Goal: Task Accomplishment & Management: Manage account settings

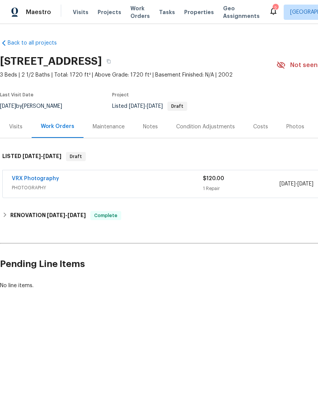
click at [292, 128] on div "Photos" at bounding box center [295, 127] width 18 height 8
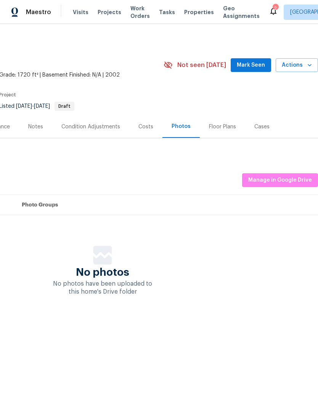
scroll to position [0, 113]
click at [295, 177] on span "Manage in Google Drive" at bounding box center [280, 181] width 64 height 10
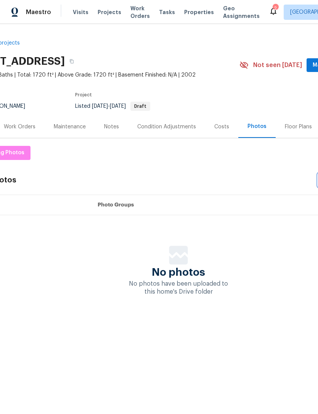
scroll to position [0, 34]
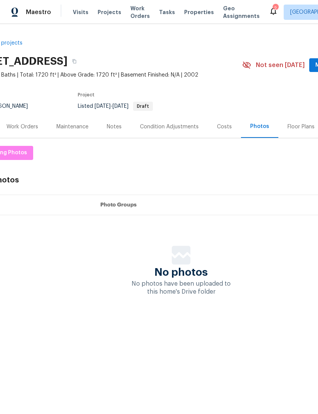
click at [77, 14] on span "Visits" at bounding box center [81, 12] width 16 height 8
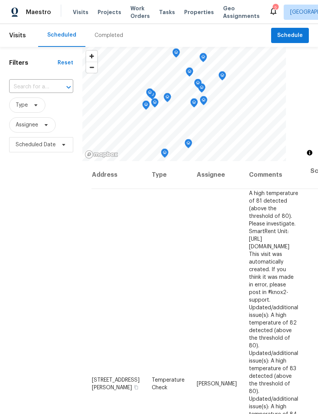
click at [23, 91] on input "text" at bounding box center [30, 87] width 43 height 12
type input "3731 owst"
click at [25, 110] on li "3731 Owster Ln, Indianapolis, IN 46237" at bounding box center [41, 104] width 64 height 13
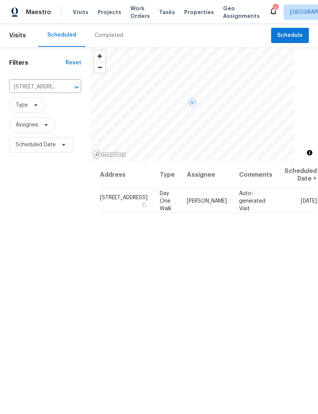
click at [0, 0] on icon at bounding box center [0, 0] width 0 height 0
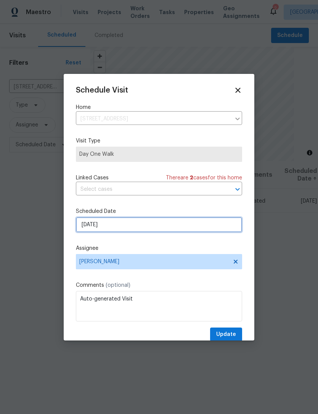
click at [86, 228] on input "9/23/2025" at bounding box center [159, 224] width 166 height 15
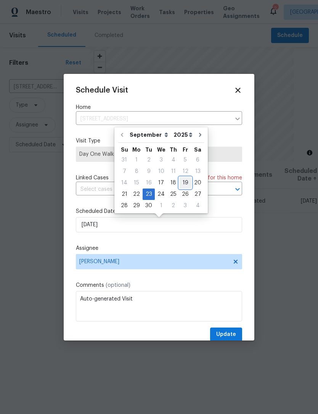
click at [179, 182] on div "19" at bounding box center [185, 183] width 12 height 11
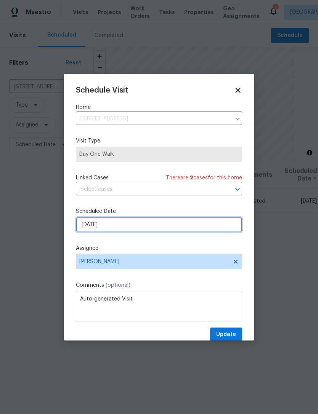
click at [88, 226] on input "[DATE]" at bounding box center [159, 224] width 166 height 15
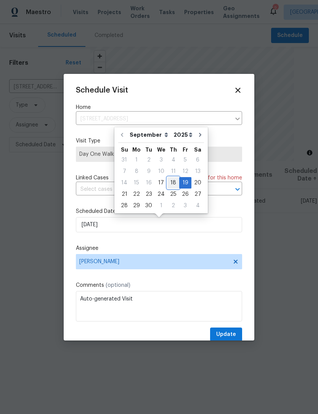
click at [169, 182] on div "18" at bounding box center [173, 183] width 12 height 11
type input "[DATE]"
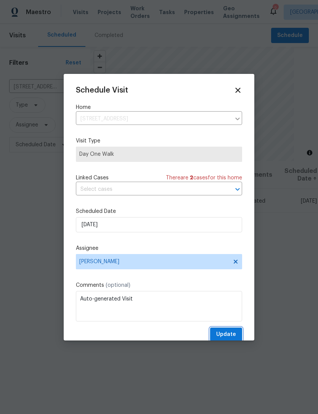
click at [234, 332] on span "Update" at bounding box center [226, 335] width 20 height 10
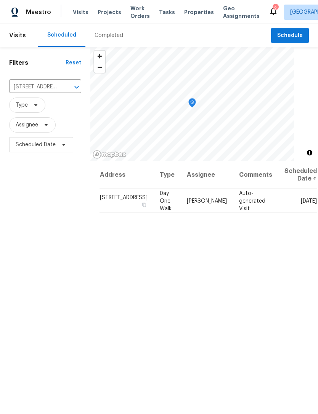
click at [269, 13] on icon at bounding box center [273, 10] width 9 height 9
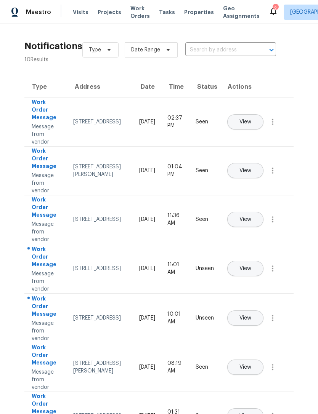
click at [194, 11] on span "Properties" at bounding box center [199, 12] width 30 height 8
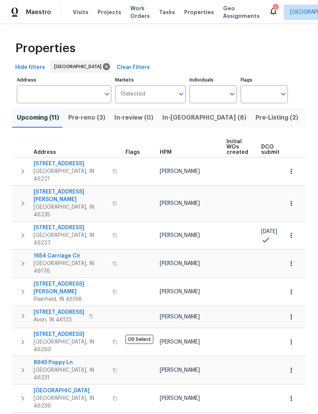
click at [78, 121] on span "Pre-reno (3)" at bounding box center [86, 117] width 37 height 11
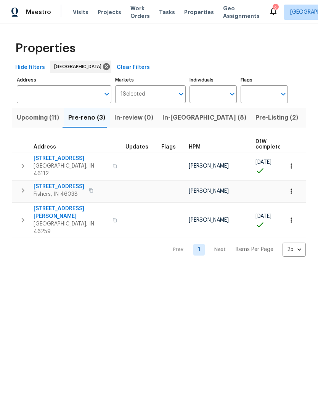
click at [45, 220] on span "Indianapolis, IN 46259" at bounding box center [71, 227] width 74 height 15
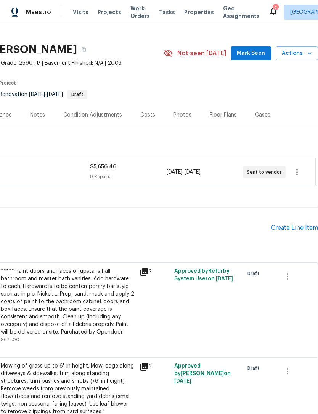
scroll to position [11, 113]
click at [296, 176] on icon "button" at bounding box center [296, 172] width 9 height 9
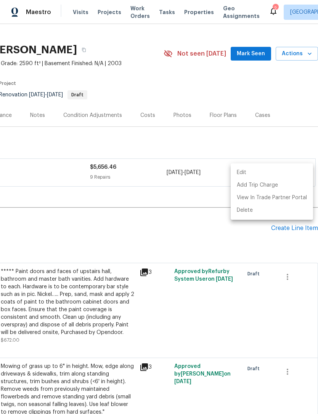
click at [286, 171] on li "Edit" at bounding box center [272, 173] width 82 height 13
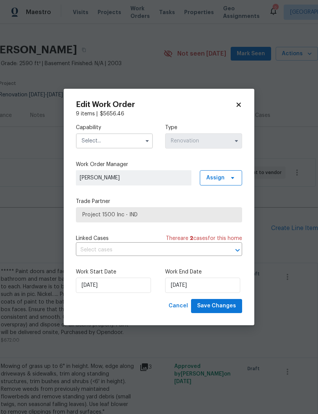
click at [87, 141] on input "text" at bounding box center [114, 140] width 77 height 15
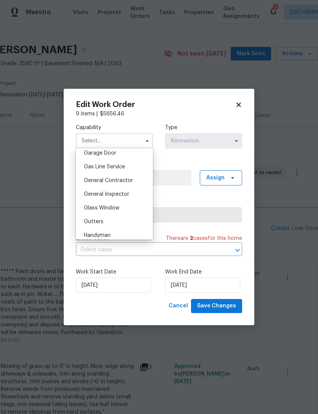
scroll to position [342, 0]
click at [90, 180] on span "General Contractor" at bounding box center [108, 179] width 49 height 5
type input "General Contractor"
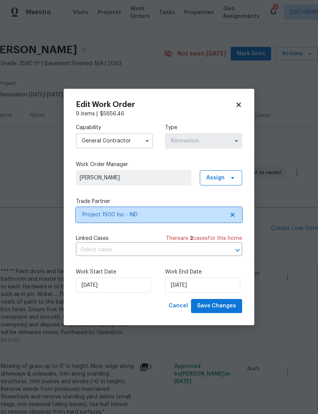
click at [233, 216] on icon at bounding box center [233, 215] width 4 height 4
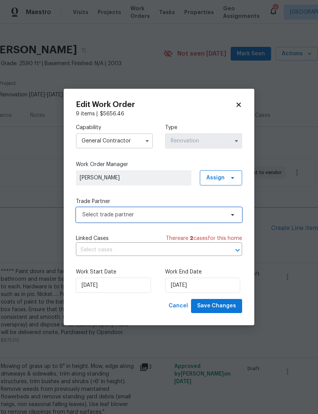
click at [87, 217] on span "Select trade partner" at bounding box center [153, 215] width 142 height 8
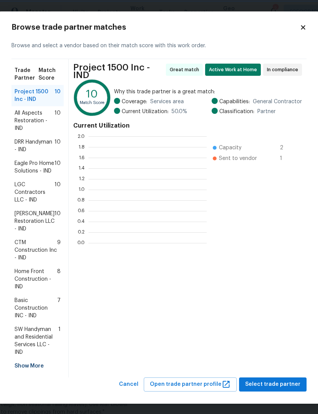
scroll to position [107, 118]
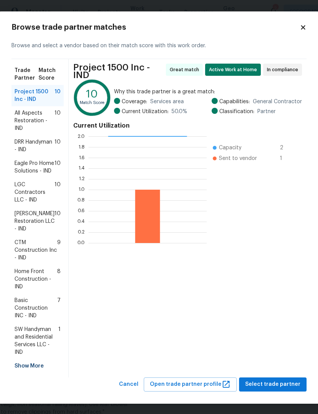
click at [24, 120] on span "All Aspects Restoration - IND" at bounding box center [34, 120] width 40 height 23
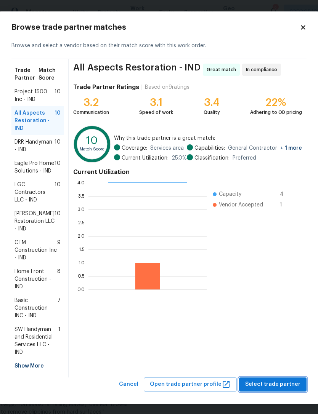
click at [287, 390] on span "Select trade partner" at bounding box center [272, 385] width 55 height 10
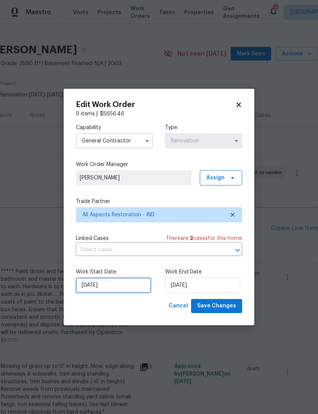
click at [112, 290] on input "[DATE]" at bounding box center [113, 285] width 75 height 15
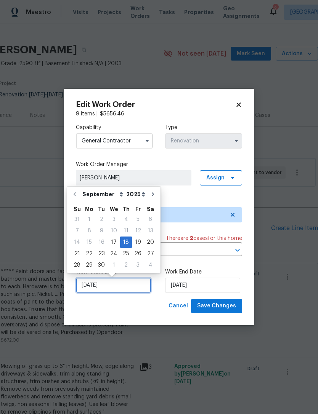
scroll to position [14, 0]
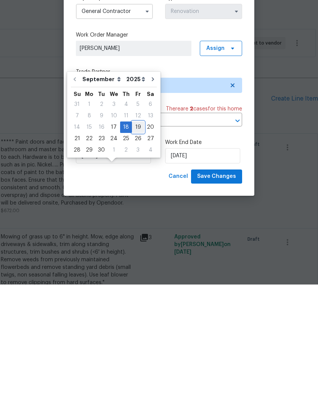
click at [135, 252] on div "19" at bounding box center [138, 257] width 12 height 11
type input "[DATE]"
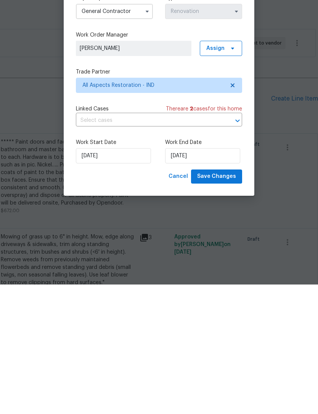
scroll to position [24, 0]
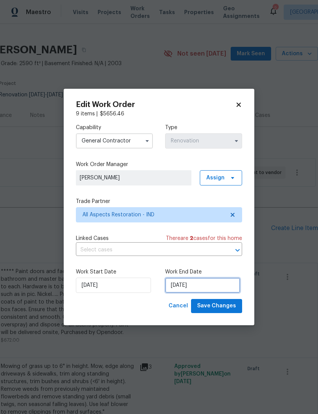
click at [220, 281] on input "9/24/2025" at bounding box center [202, 285] width 75 height 15
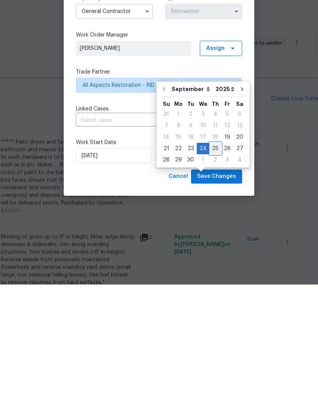
click at [212, 273] on div "25" at bounding box center [215, 278] width 12 height 11
type input "[DATE]"
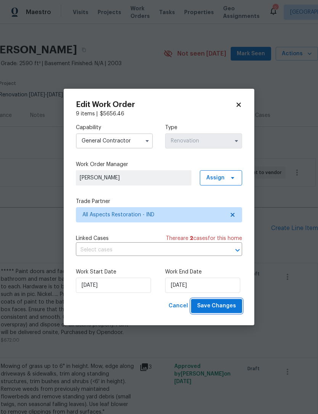
click at [231, 304] on span "Save Changes" at bounding box center [216, 307] width 39 height 10
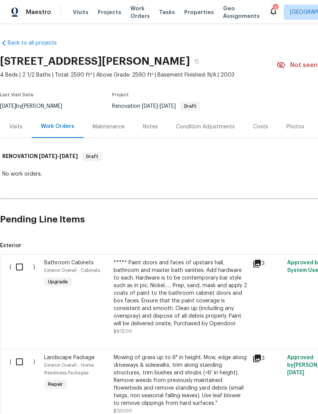
scroll to position [0, 0]
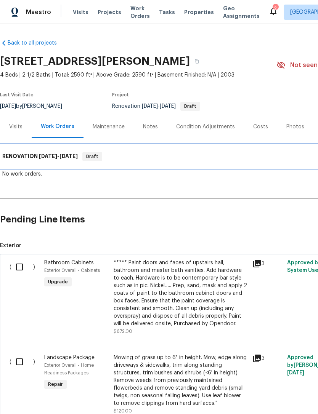
click at [23, 157] on h6 "RENOVATION 9/18/25 - 9/24/25" at bounding box center [39, 156] width 75 height 9
click at [30, 154] on h6 "RENOVATION 9/18/25 - 9/24/25" at bounding box center [39, 156] width 75 height 9
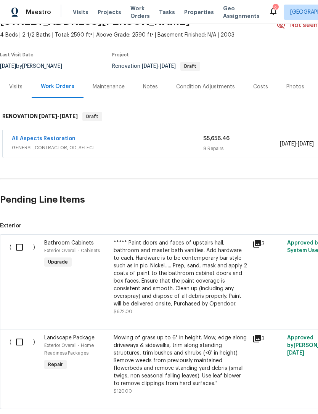
scroll to position [38, 0]
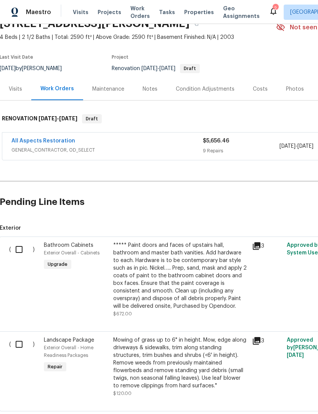
click at [20, 251] on input "checkbox" at bounding box center [22, 250] width 22 height 16
checkbox input "true"
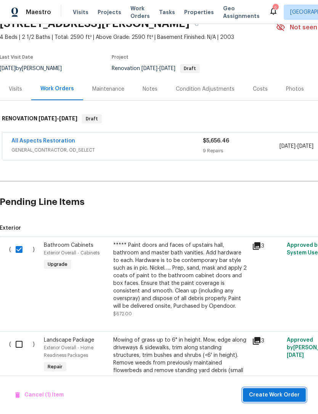
click at [289, 395] on span "Create Work Order" at bounding box center [274, 396] width 51 height 10
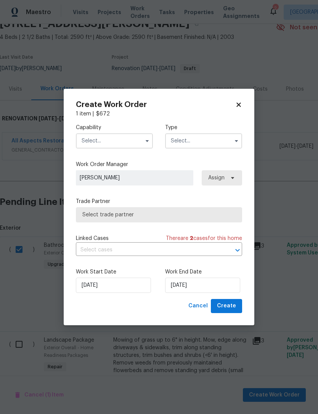
click at [86, 141] on input "text" at bounding box center [114, 140] width 77 height 15
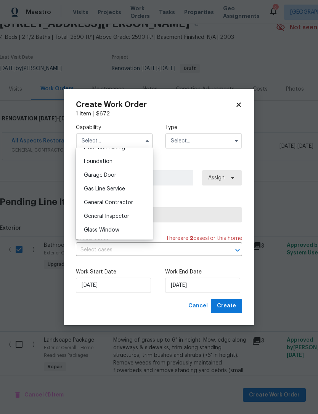
scroll to position [322, 0]
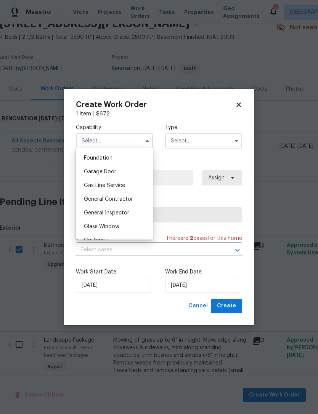
click at [92, 201] on span "General Contractor" at bounding box center [108, 199] width 49 height 5
type input "General Contractor"
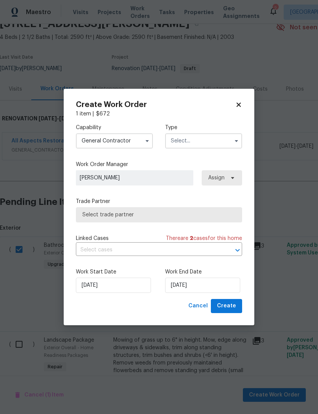
click at [82, 216] on span "Select trade partner" at bounding box center [159, 214] width 166 height 15
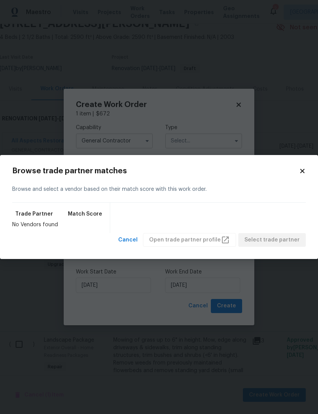
click at [302, 172] on icon at bounding box center [302, 171] width 4 height 4
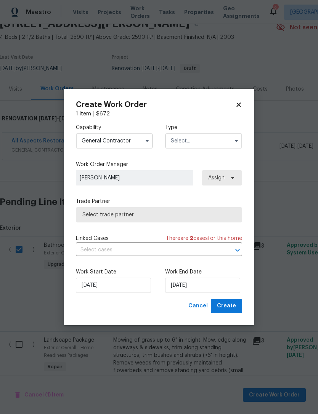
click at [220, 140] on input "text" at bounding box center [203, 140] width 77 height 15
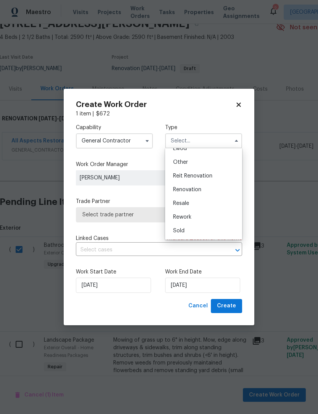
scroll to position [91, 0]
click at [218, 189] on div "Renovation" at bounding box center [203, 190] width 73 height 14
type input "Renovation"
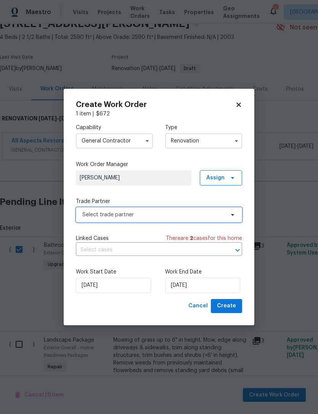
click at [89, 216] on span "Select trade partner" at bounding box center [153, 215] width 142 height 8
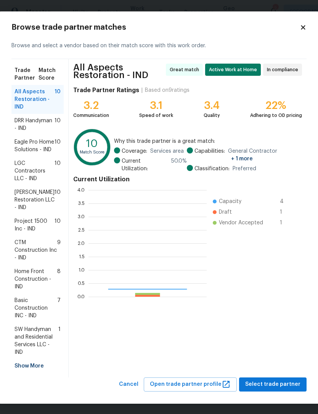
scroll to position [107, 118]
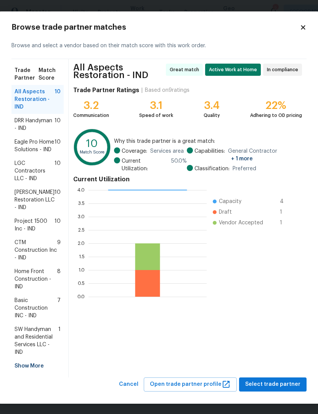
click at [22, 100] on span "All Aspects Restoration - IND" at bounding box center [34, 99] width 40 height 23
click at [290, 390] on span "Select trade partner" at bounding box center [272, 385] width 55 height 10
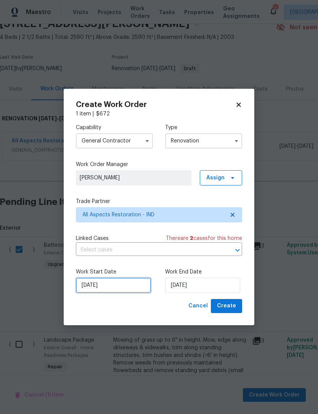
click at [108, 286] on input "[DATE]" at bounding box center [113, 285] width 75 height 15
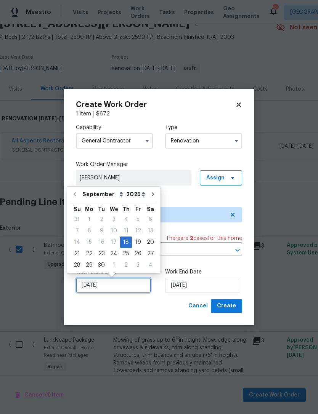
scroll to position [14, 0]
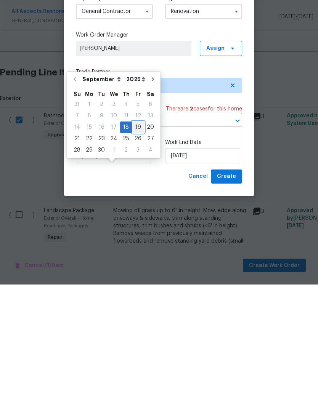
click at [134, 252] on div "19" at bounding box center [138, 257] width 12 height 11
type input "[DATE]"
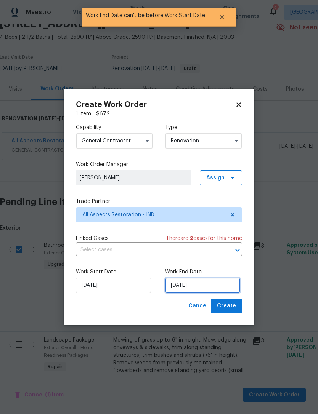
click at [220, 283] on input "[DATE]" at bounding box center [202, 285] width 75 height 15
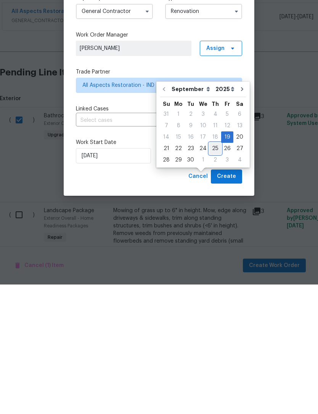
click at [213, 273] on div "25" at bounding box center [215, 278] width 12 height 11
type input "[DATE]"
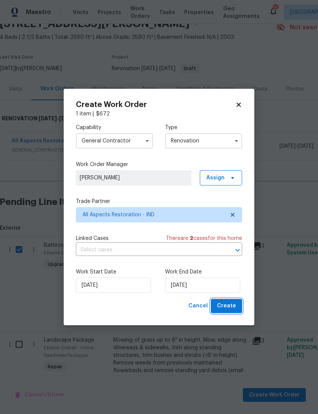
click at [241, 306] on button "Create" at bounding box center [226, 306] width 31 height 14
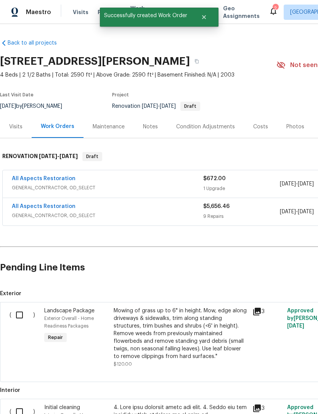
scroll to position [0, 0]
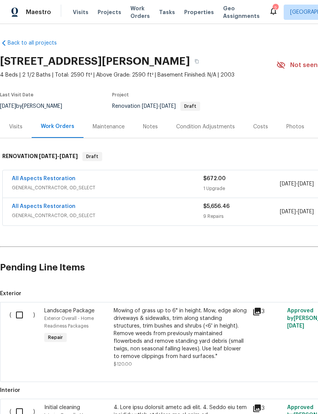
click at [32, 176] on link "All Aspects Restoration" at bounding box center [44, 178] width 64 height 5
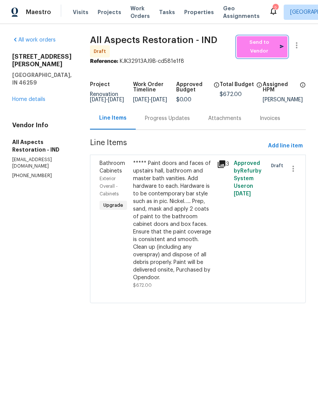
click at [273, 50] on span "Send to Vendor" at bounding box center [262, 47] width 43 height 18
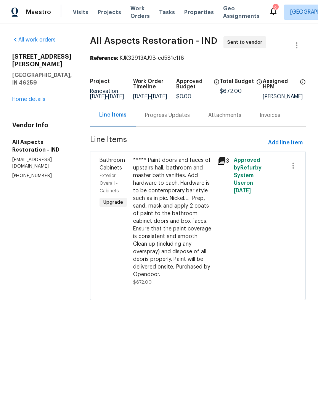
click at [22, 97] on link "Home details" at bounding box center [28, 99] width 33 height 5
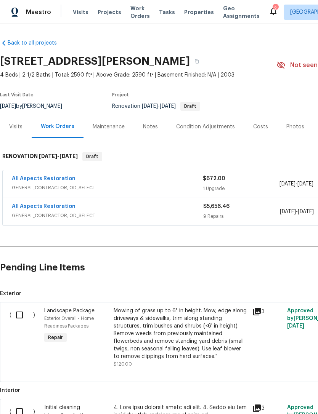
click at [41, 214] on span "GENERAL_CONTRACTOR, OD_SELECT" at bounding box center [107, 216] width 191 height 8
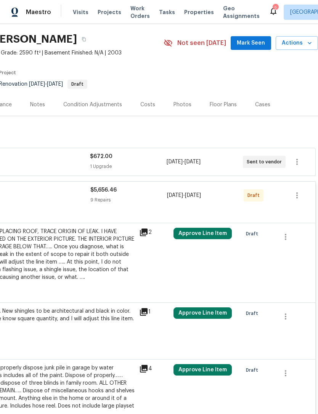
scroll to position [22, 113]
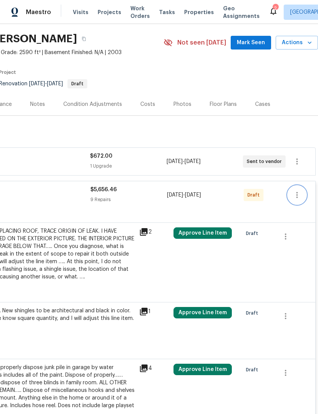
click at [295, 197] on icon "button" at bounding box center [296, 195] width 9 height 9
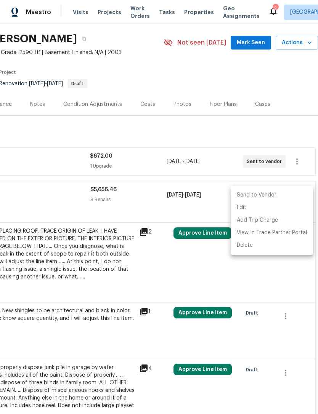
click at [277, 194] on li "Send to Vendor" at bounding box center [272, 195] width 82 height 13
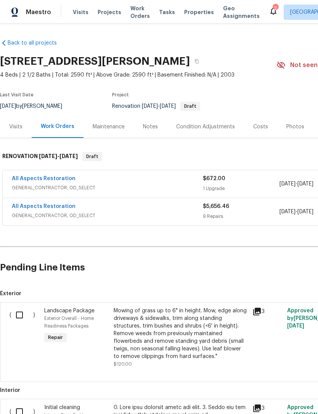
click at [197, 11] on span "Properties" at bounding box center [199, 12] width 30 height 8
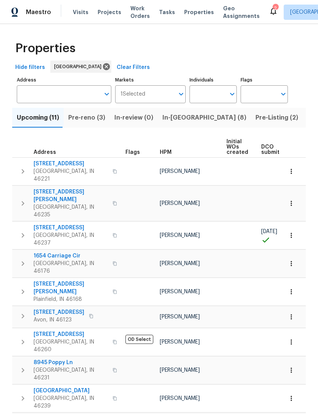
click at [79, 118] on span "Pre-reno (3)" at bounding box center [86, 117] width 37 height 11
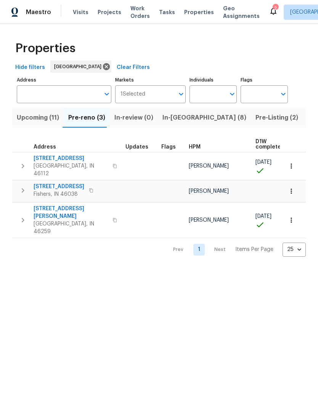
scroll to position [4, 0]
click at [29, 120] on span "Upcoming (11)" at bounding box center [38, 117] width 42 height 11
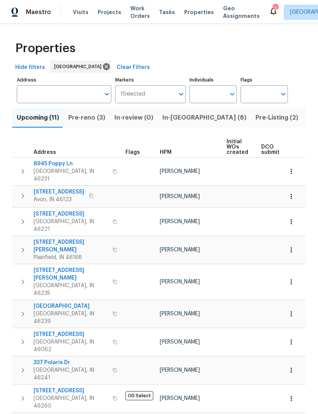
scroll to position [18, 0]
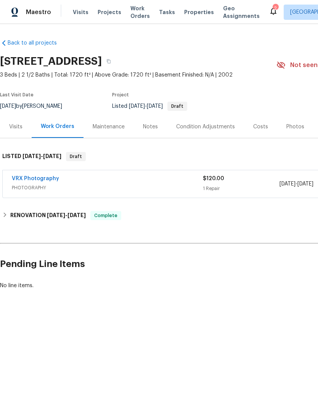
click at [300, 126] on div "Photos" at bounding box center [295, 127] width 18 height 8
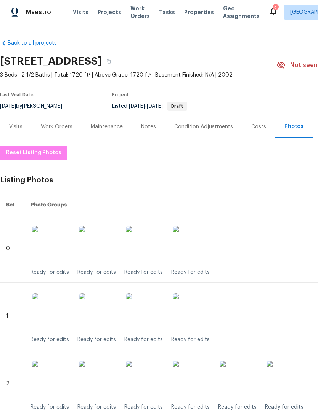
click at [74, 10] on span "Visits" at bounding box center [81, 12] width 16 height 8
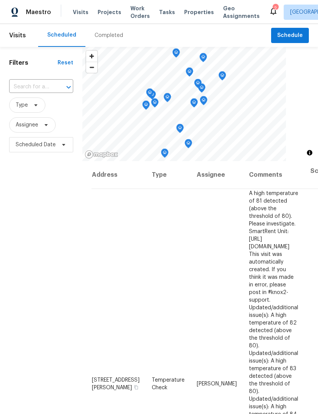
click at [21, 88] on input "text" at bounding box center [30, 87] width 43 height 12
type input "allison"
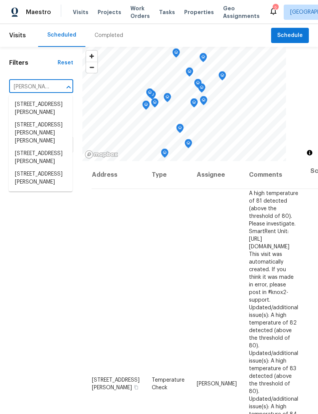
click at [21, 186] on li "3152 Allison Ave, Indianapolis, IN 46224" at bounding box center [41, 178] width 64 height 21
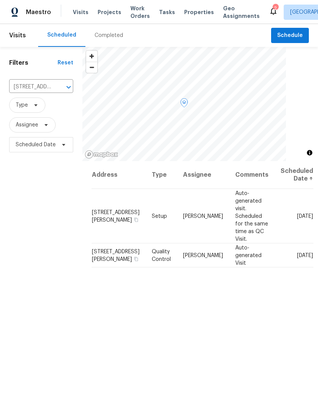
click at [0, 0] on icon at bounding box center [0, 0] width 0 height 0
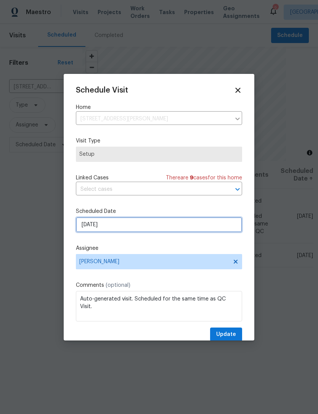
click at [87, 225] on input "9/20/2025" at bounding box center [159, 224] width 166 height 15
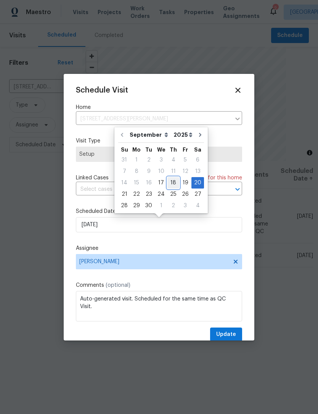
click at [167, 184] on div "18" at bounding box center [173, 183] width 12 height 11
type input "9/18/2025"
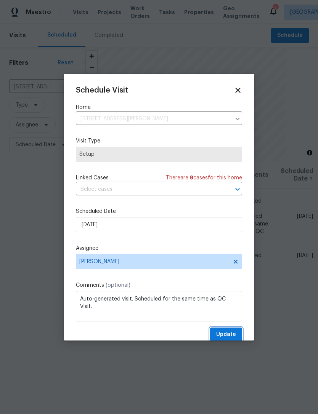
click at [236, 334] on button "Update" at bounding box center [226, 335] width 32 height 14
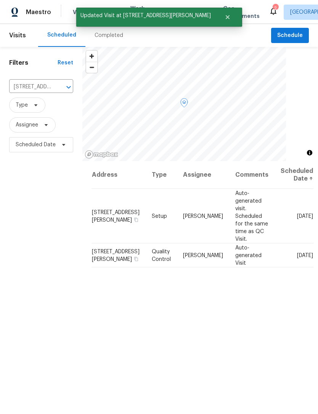
click at [0, 0] on icon at bounding box center [0, 0] width 0 height 0
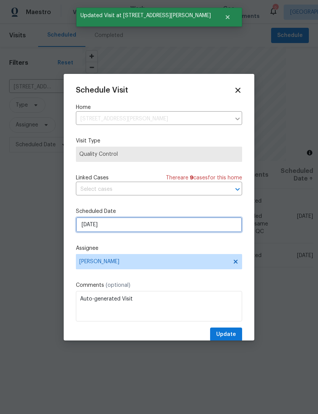
click at [84, 231] on input "9/20/2025" at bounding box center [159, 224] width 166 height 15
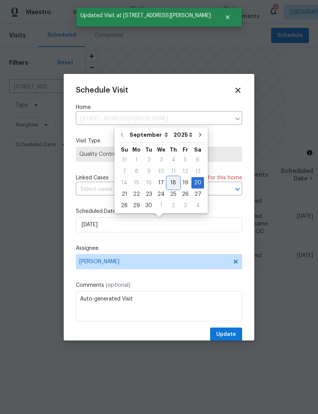
click at [169, 183] on div "18" at bounding box center [173, 183] width 12 height 11
type input "9/18/2025"
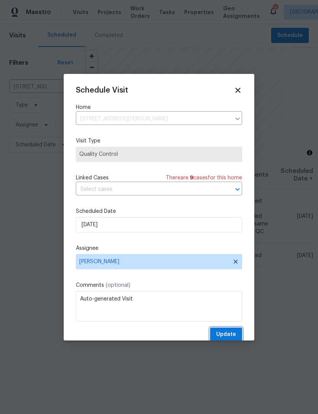
click at [233, 335] on span "Update" at bounding box center [226, 335] width 20 height 10
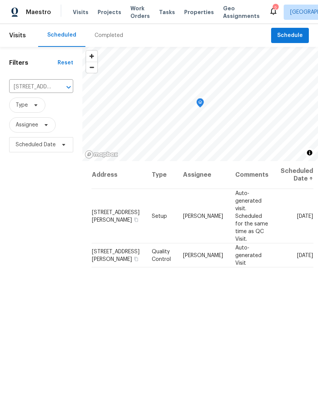
click at [76, 10] on span "Visits" at bounding box center [81, 12] width 16 height 8
click at [58, 87] on icon "Clear" at bounding box center [58, 87] width 5 height 5
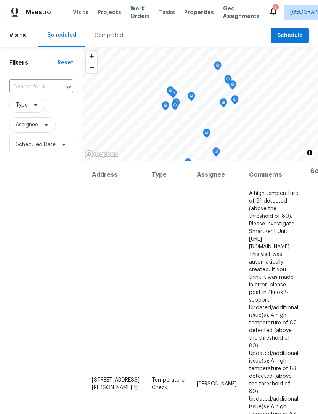
click at [26, 90] on input "text" at bounding box center [30, 87] width 43 height 12
type input "4932"
click at [27, 111] on li "4932 W 37th St, Indianapolis, IN 46224" at bounding box center [41, 104] width 64 height 13
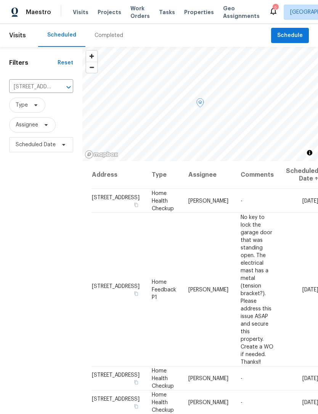
click at [0, 0] on span at bounding box center [0, 0] width 0 height 0
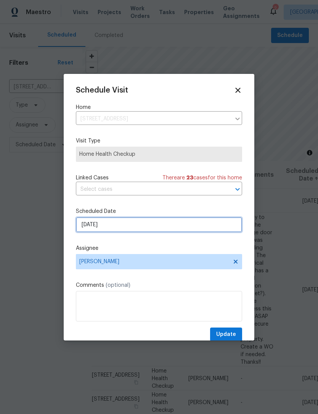
click at [88, 226] on input "[DATE]" at bounding box center [159, 224] width 166 height 15
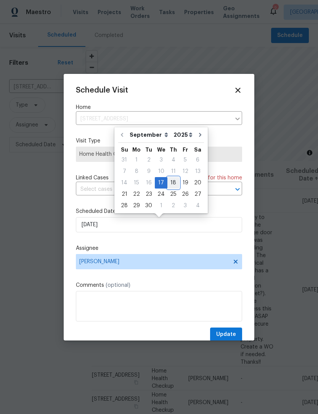
click at [170, 184] on div "18" at bounding box center [173, 183] width 12 height 11
type input "9/18/2025"
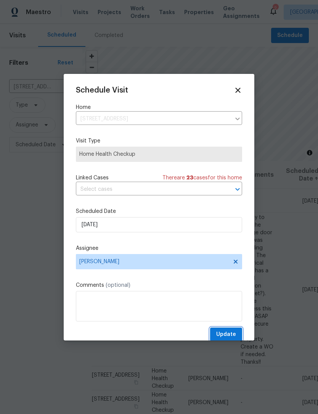
click at [236, 333] on button "Update" at bounding box center [226, 335] width 32 height 14
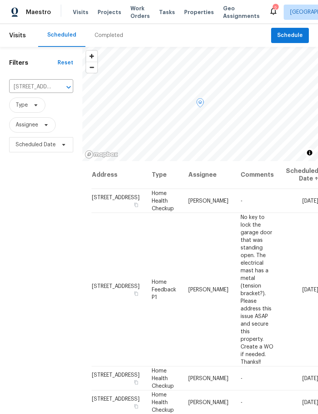
click at [0, 0] on icon at bounding box center [0, 0] width 0 height 0
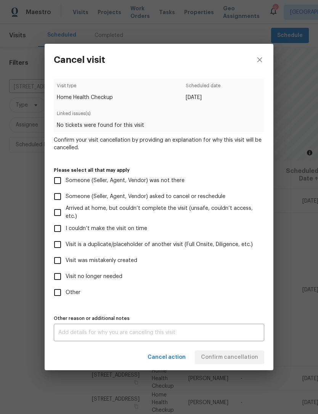
click at [61, 246] on input "Visit is a duplicate/placeholder of another visit (Full Onsite, Diligence, etc.)" at bounding box center [58, 245] width 16 height 16
checkbox input "true"
click at [78, 333] on textarea at bounding box center [158, 332] width 201 height 5
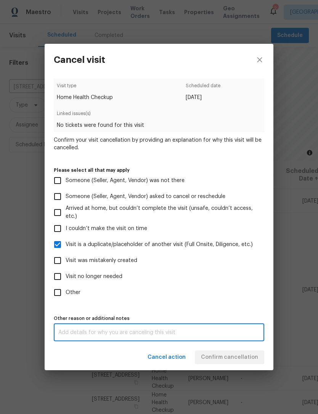
scroll to position [24, 0]
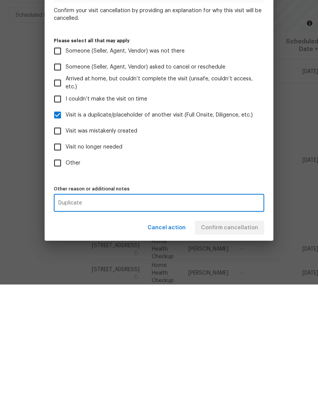
type textarea "Duplicate"
click at [230, 176] on div "Visit type Home Health Checkup Scheduled date 9/22/2025 Linked issues(s) No tic…" at bounding box center [159, 210] width 210 height 263
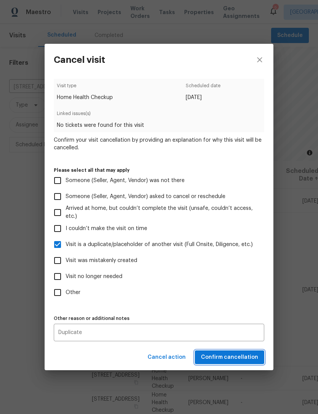
click at [241, 354] on span "Confirm cancellation" at bounding box center [229, 358] width 57 height 10
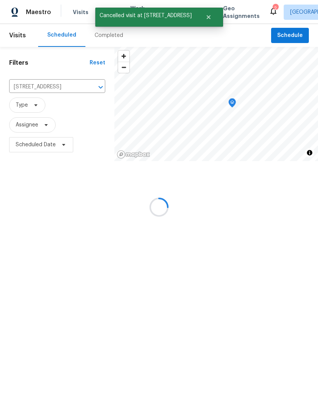
scroll to position [0, 0]
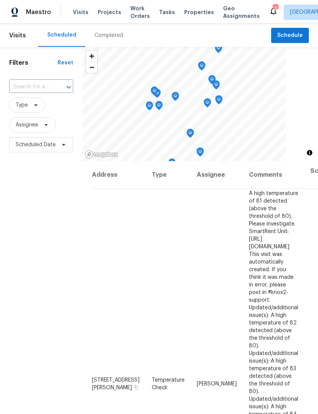
click at [73, 11] on span "Visits" at bounding box center [81, 12] width 16 height 8
click at [22, 87] on input "text" at bounding box center [30, 87] width 43 height 12
type input "4932"
click at [27, 111] on li "4932 W 37th St, Indianapolis, IN 46224" at bounding box center [41, 104] width 64 height 13
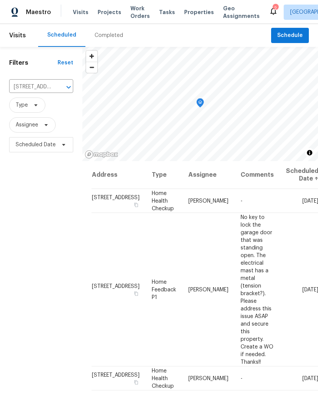
click at [207, 368] on div "Address Type Assignee Comments Scheduled Date ↑ 4932 W 37th St, Indianapolis, I…" at bounding box center [200, 327] width 236 height 332
click at [81, 13] on span "Visits" at bounding box center [81, 12] width 16 height 8
click at [75, 13] on span "Visits" at bounding box center [81, 12] width 16 height 8
click at [57, 87] on icon "Clear" at bounding box center [59, 87] width 8 height 8
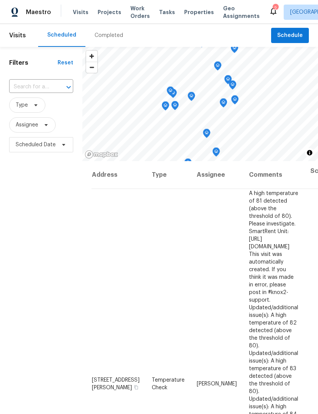
click at [22, 89] on input "text" at bounding box center [30, 87] width 43 height 12
type input "3630 alsace"
click at [36, 111] on li "3630 Alsace Dr, Indianapolis, IN 46226" at bounding box center [41, 104] width 64 height 13
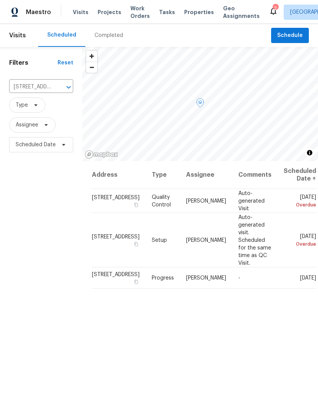
click at [0, 0] on span at bounding box center [0, 0] width 0 height 0
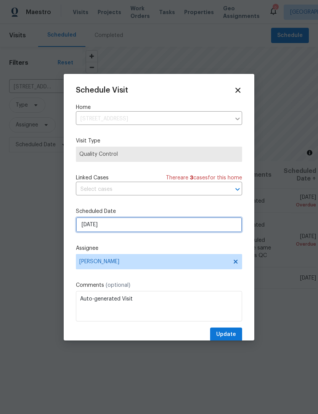
click at [86, 228] on input "9/13/2025" at bounding box center [159, 224] width 166 height 15
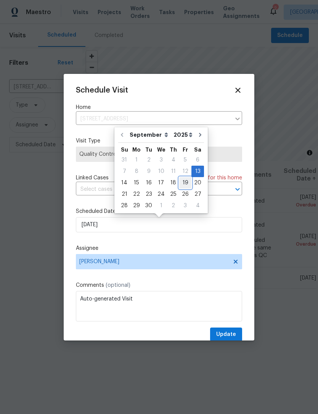
click at [180, 186] on div "19" at bounding box center [185, 183] width 12 height 11
type input "9/19/2025"
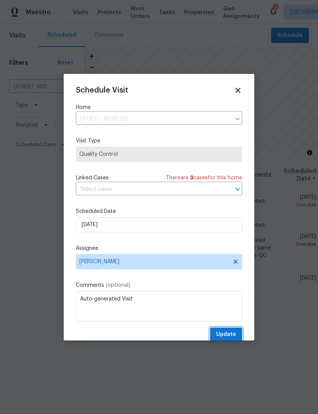
click at [234, 334] on span "Update" at bounding box center [226, 335] width 20 height 10
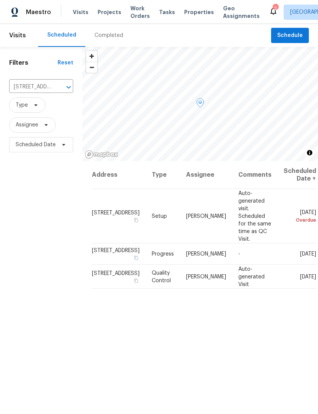
click at [0, 0] on icon at bounding box center [0, 0] width 0 height 0
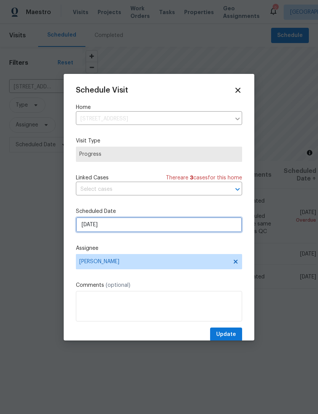
click at [87, 230] on input "9/18/2025" at bounding box center [159, 224] width 166 height 15
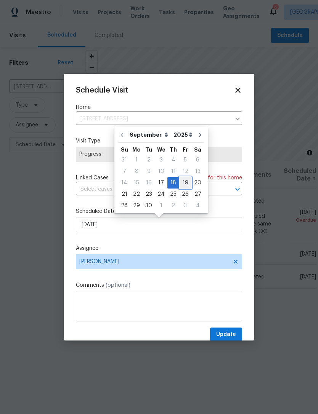
click at [181, 181] on div "19" at bounding box center [185, 183] width 12 height 11
type input "9/19/2025"
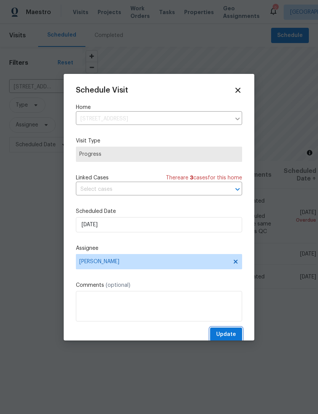
click at [234, 336] on span "Update" at bounding box center [226, 335] width 20 height 10
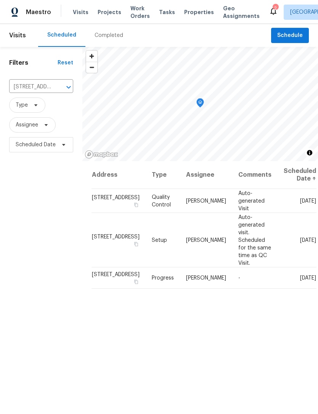
click at [103, 35] on div "Completed" at bounding box center [109, 36] width 29 height 8
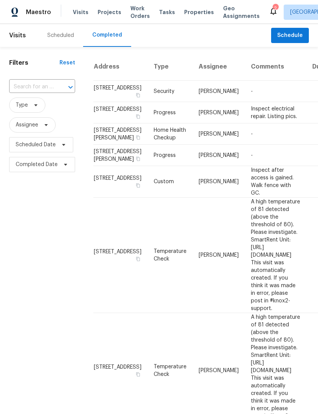
click at [28, 87] on input "text" at bounding box center [31, 87] width 45 height 12
type input "alsace"
click at [22, 111] on li "3630 Alsace Dr, Indianapolis, IN 46226" at bounding box center [41, 104] width 65 height 13
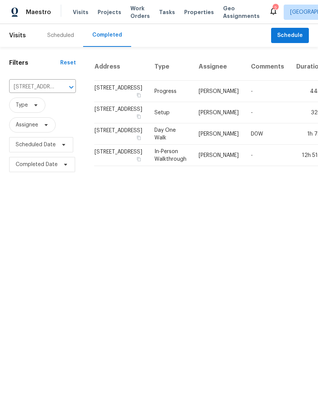
click at [55, 36] on div "Scheduled" at bounding box center [60, 36] width 27 height 8
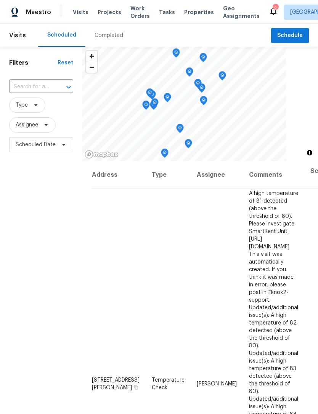
click at [22, 89] on input "text" at bounding box center [30, 87] width 43 height 12
type input "5176 Clarendon"
click at [33, 110] on li "5176 Clarendon Rd, Indianapolis, IN 46208" at bounding box center [41, 104] width 64 height 13
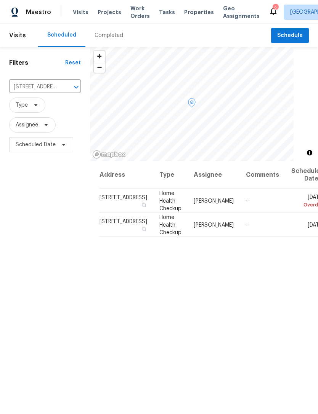
click at [0, 0] on icon at bounding box center [0, 0] width 0 height 0
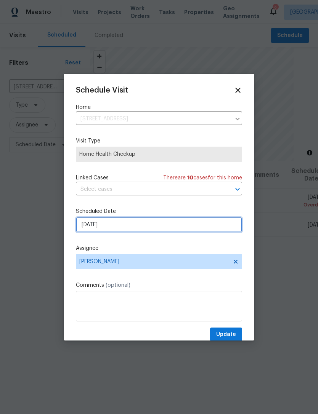
click at [85, 229] on input "[DATE]" at bounding box center [159, 224] width 166 height 15
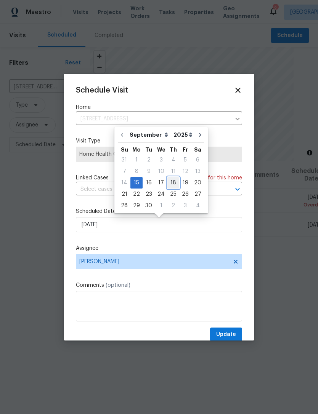
click at [170, 183] on div "18" at bounding box center [173, 183] width 12 height 11
type input "9/18/2025"
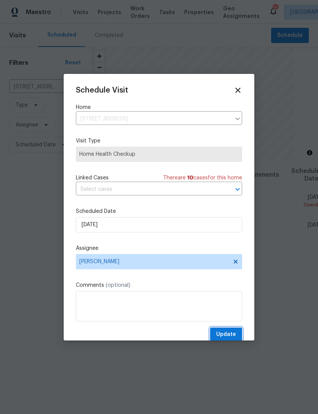
click at [236, 335] on span "Update" at bounding box center [226, 335] width 20 height 10
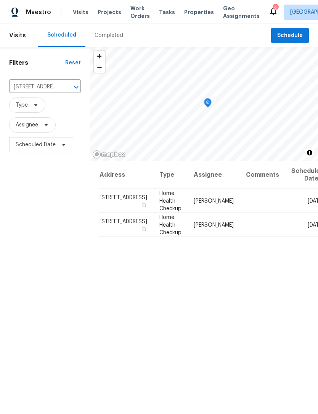
click at [101, 14] on span "Projects" at bounding box center [110, 12] width 24 height 8
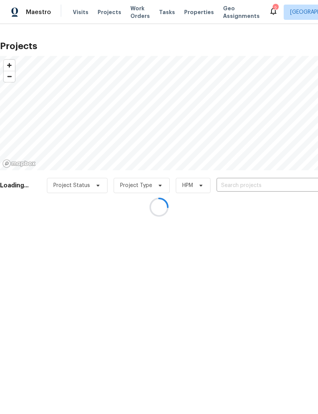
click at [200, 11] on div at bounding box center [159, 207] width 318 height 414
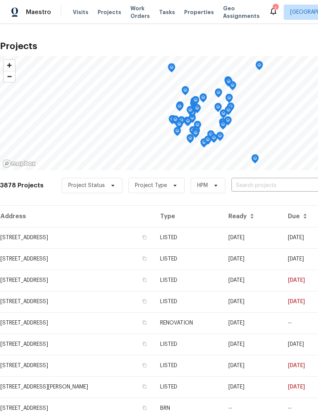
click at [198, 11] on span "Properties" at bounding box center [199, 12] width 30 height 8
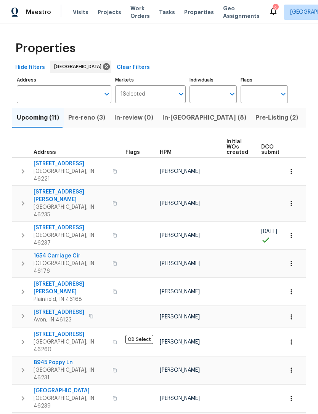
click at [221, 90] on input "Individuals" at bounding box center [207, 94] width 36 height 18
type input "dodd"
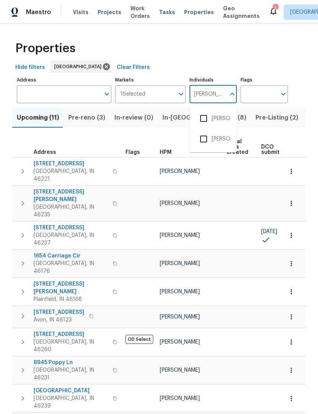
click at [227, 119] on li "[PERSON_NAME]" at bounding box center [213, 119] width 35 height 16
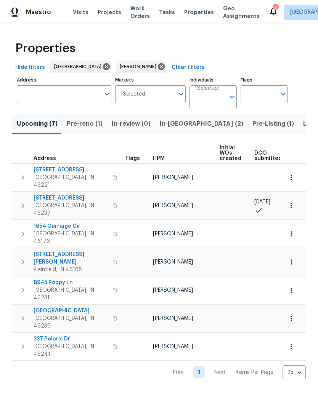
click at [303, 126] on span "Listed (21)" at bounding box center [318, 124] width 31 height 11
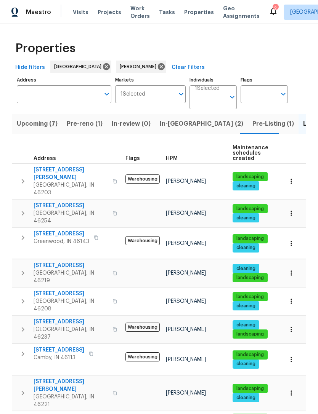
click at [50, 269] on span "Indianapolis, IN 46219" at bounding box center [71, 276] width 74 height 15
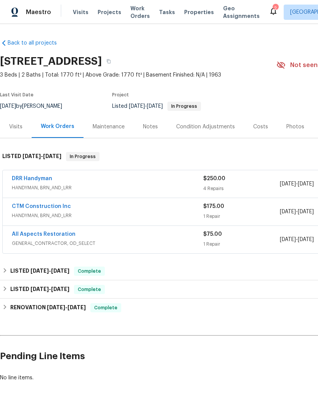
click at [27, 180] on link "DRR Handyman" at bounding box center [32, 178] width 40 height 5
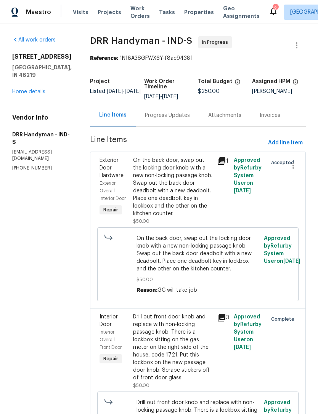
click at [190, 190] on div "On the back door, swap out the locking door knob with a new non-locking passage…" at bounding box center [172, 187] width 79 height 61
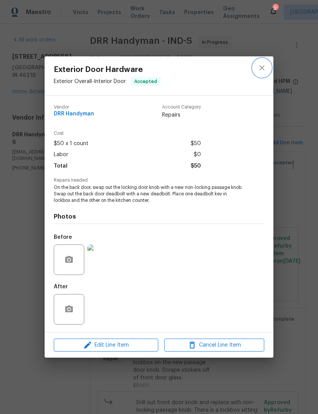
click at [264, 67] on icon "close" at bounding box center [261, 67] width 9 height 9
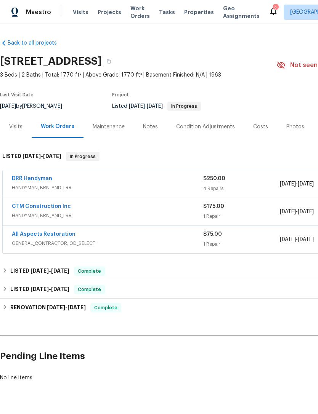
click at [26, 180] on link "DRR Handyman" at bounding box center [32, 178] width 40 height 5
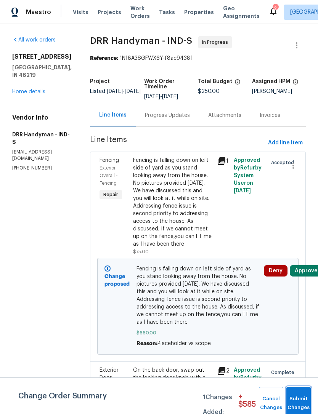
click at [300, 397] on button "Submit Changes" at bounding box center [298, 403] width 24 height 33
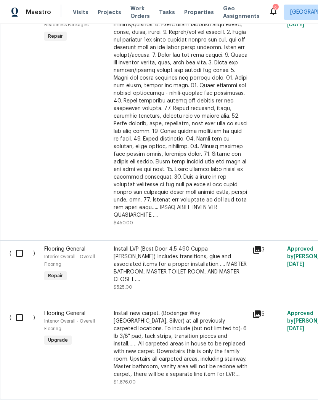
scroll to position [398, 0]
click at [19, 248] on input "checkbox" at bounding box center [22, 254] width 22 height 16
checkbox input "true"
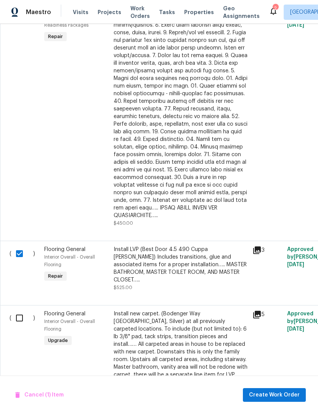
click at [18, 310] on input "checkbox" at bounding box center [22, 318] width 22 height 16
checkbox input "true"
click at [284, 393] on span "Create Work Order" at bounding box center [274, 396] width 51 height 10
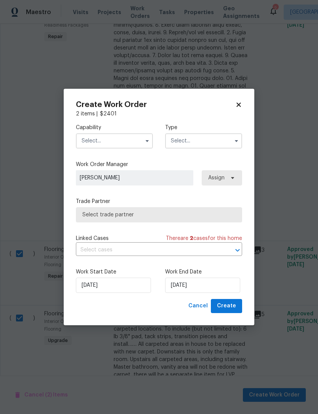
click at [86, 217] on span "Select trade partner" at bounding box center [158, 215] width 153 height 8
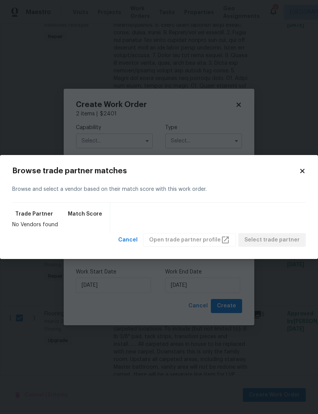
click at [300, 170] on icon at bounding box center [302, 171] width 7 height 7
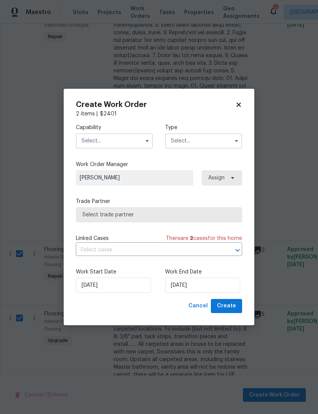
click at [83, 140] on input "text" at bounding box center [114, 140] width 77 height 15
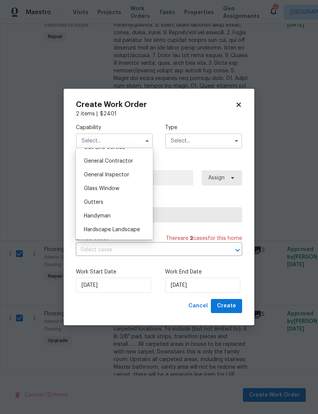
scroll to position [361, 0]
click at [85, 159] on span "General Contractor" at bounding box center [108, 160] width 49 height 5
type input "General Contractor"
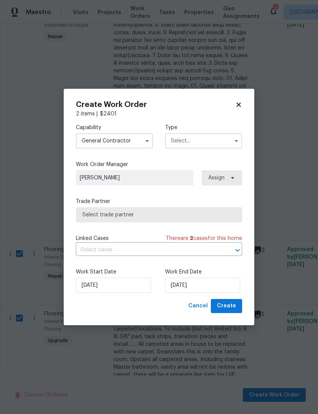
click at [83, 216] on span "Select trade partner" at bounding box center [158, 215] width 153 height 8
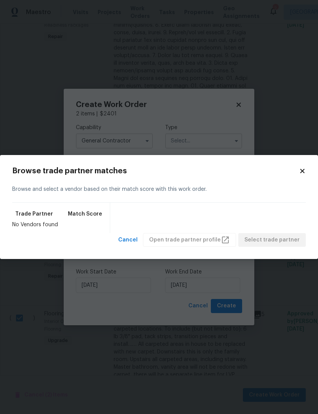
click at [288, 281] on body "Maestro Visits Projects Work Orders Tasks Properties Geo Assignments 2 Indianap…" at bounding box center [159, 207] width 318 height 414
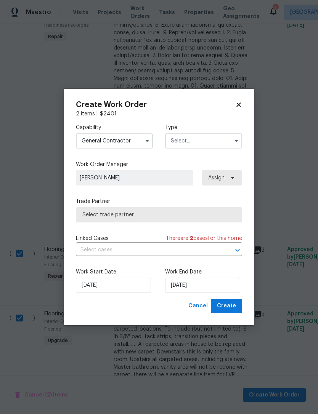
click at [223, 142] on input "text" at bounding box center [203, 140] width 77 height 15
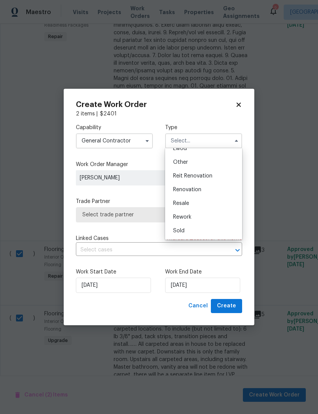
scroll to position [91, 0]
click at [210, 191] on div "Renovation" at bounding box center [203, 190] width 73 height 14
type input "Renovation"
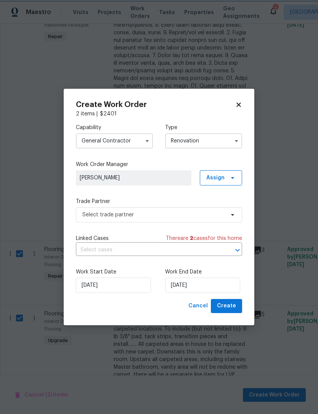
scroll to position [0, 0]
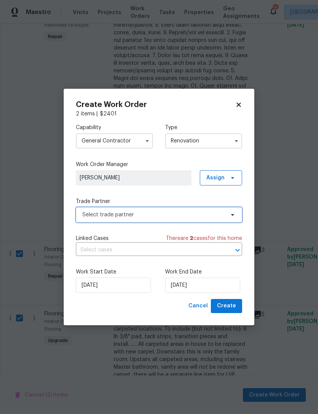
click at [87, 218] on span "Select trade partner" at bounding box center [153, 215] width 142 height 8
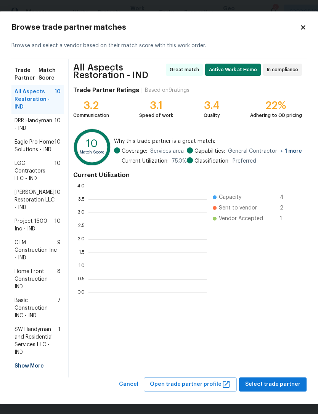
scroll to position [107, 118]
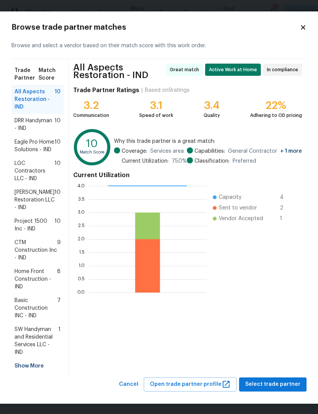
click at [305, 29] on icon at bounding box center [303, 27] width 7 height 7
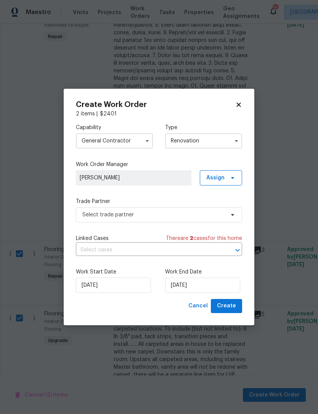
click at [143, 143] on button "button" at bounding box center [147, 140] width 9 height 9
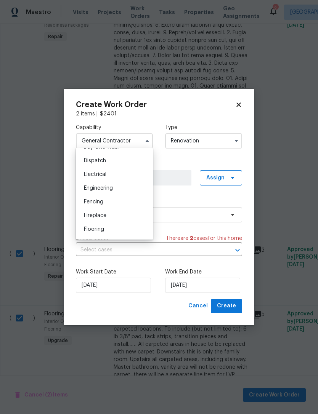
scroll to position [224, 0]
click at [81, 228] on div "Flooring" at bounding box center [114, 229] width 73 height 14
type input "Flooring"
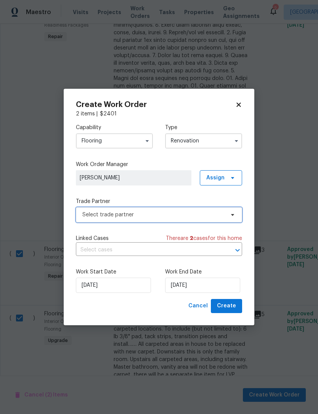
click at [86, 211] on span "Select trade partner" at bounding box center [153, 215] width 142 height 8
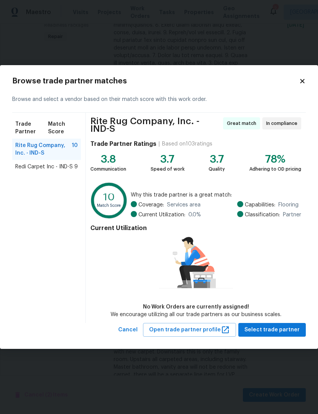
click at [30, 170] on span "Redi Carpet Inc - IND-S" at bounding box center [44, 167] width 58 height 8
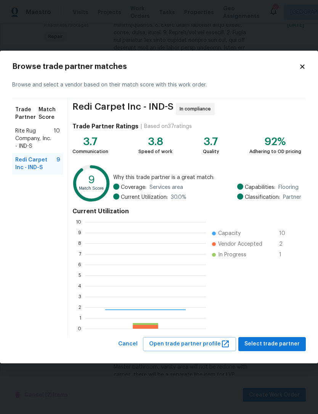
scroll to position [107, 121]
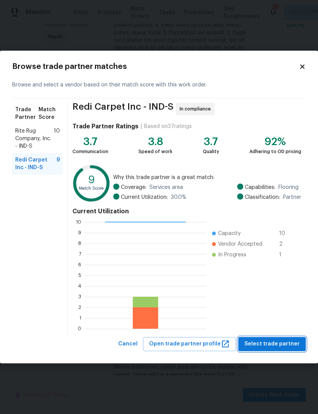
click at [279, 341] on span "Select trade partner" at bounding box center [271, 345] width 55 height 10
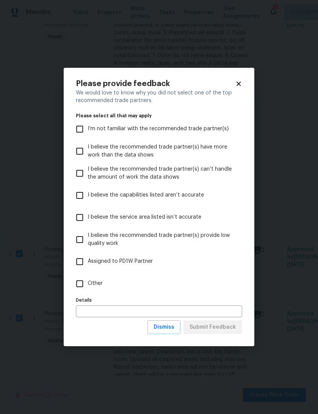
click at [77, 282] on input "Other" at bounding box center [80, 284] width 16 height 16
checkbox input "true"
click at [83, 316] on input "text" at bounding box center [159, 312] width 166 height 12
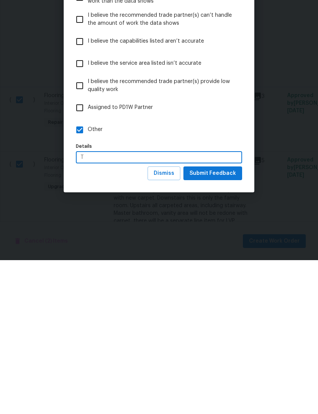
scroll to position [24, 0]
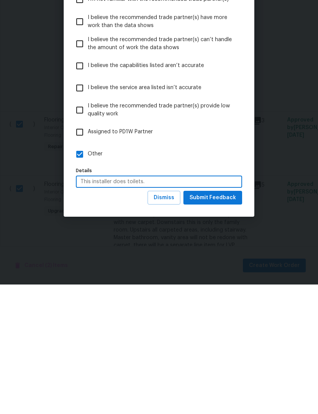
type input "This installer does toilets."
click at [227, 323] on span "Submit Feedback" at bounding box center [212, 328] width 47 height 10
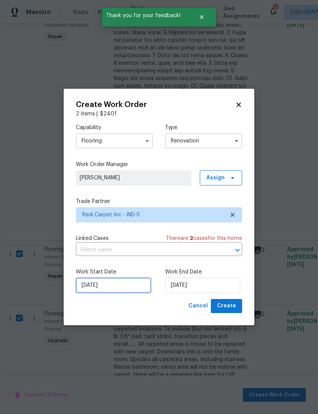
click at [115, 288] on input "[DATE]" at bounding box center [113, 285] width 75 height 15
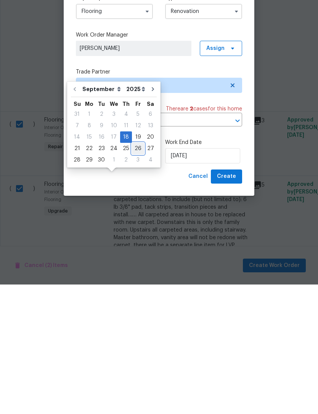
click at [133, 273] on div "26" at bounding box center [138, 278] width 12 height 11
type input "[DATE]"
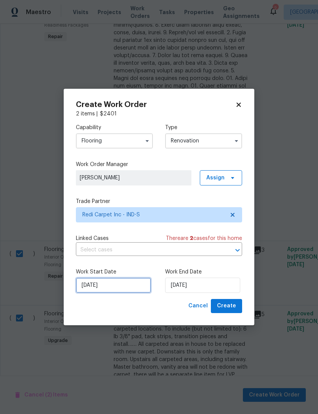
click at [101, 287] on input "[DATE]" at bounding box center [113, 285] width 75 height 15
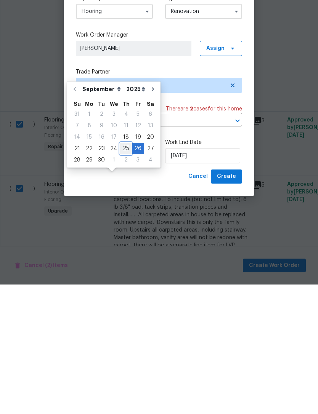
click at [120, 273] on div "25" at bounding box center [126, 278] width 12 height 11
type input "[DATE]"
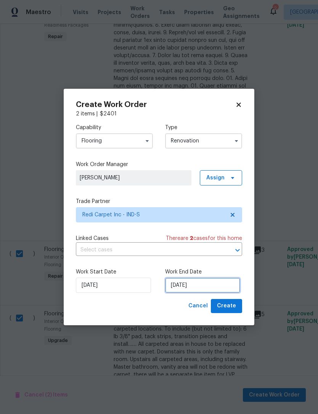
click at [220, 283] on input "[DATE]" at bounding box center [202, 285] width 75 height 15
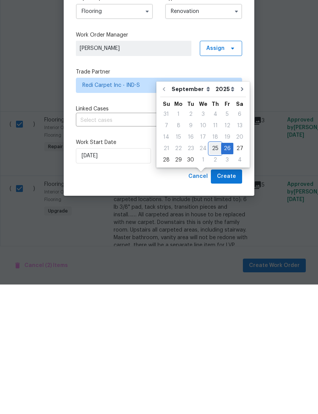
click at [209, 273] on div "25" at bounding box center [215, 278] width 12 height 11
type input "[DATE]"
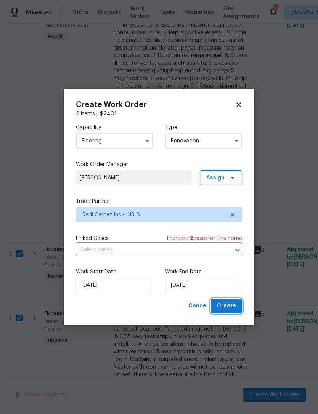
click at [239, 307] on button "Create" at bounding box center [226, 306] width 31 height 14
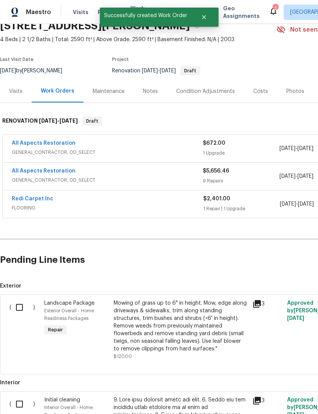
click at [19, 204] on span "FLOORING" at bounding box center [107, 208] width 191 height 8
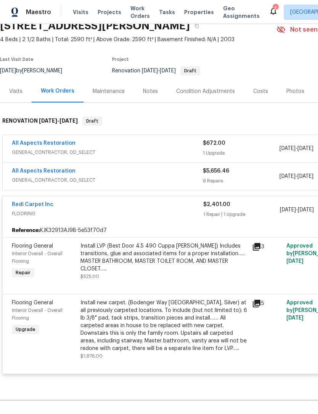
click at [19, 202] on link "Redi Carpet Inc" at bounding box center [33, 204] width 42 height 5
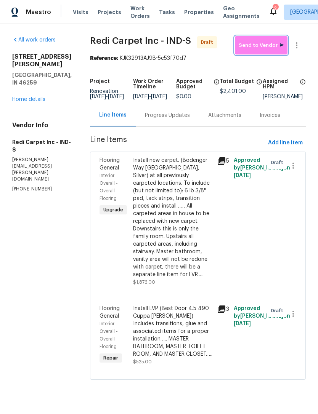
click at [270, 48] on span "Send to Vendor" at bounding box center [261, 45] width 45 height 9
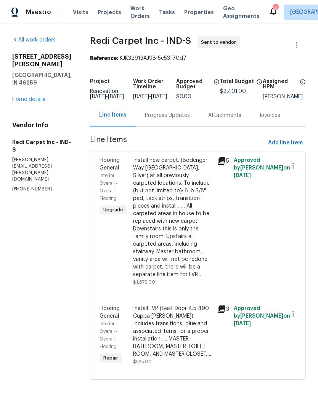
click at [166, 119] on div "Progress Updates" at bounding box center [167, 116] width 45 height 8
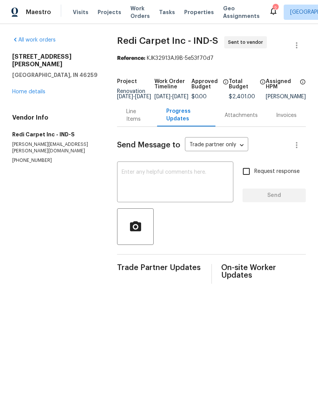
click at [123, 173] on div "x ​" at bounding box center [175, 183] width 116 height 39
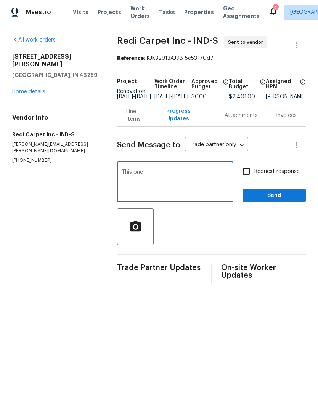
type textarea "This"
type textarea "I’ve got details in the WOs. [PERSON_NAME] questions call me. You can measure a…"
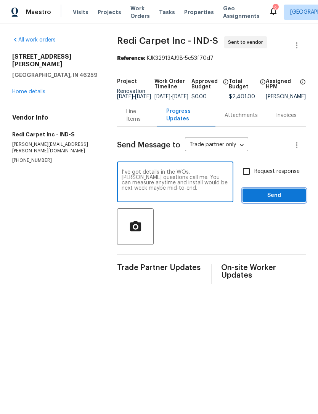
click at [284, 200] on span "Send" at bounding box center [274, 196] width 51 height 10
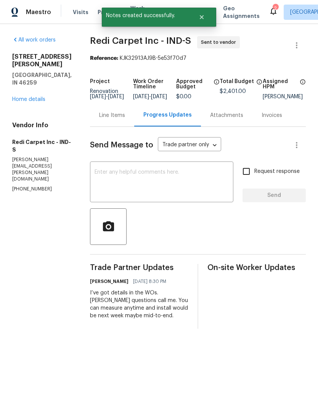
click at [112, 119] on div "Line Items" at bounding box center [112, 116] width 26 height 8
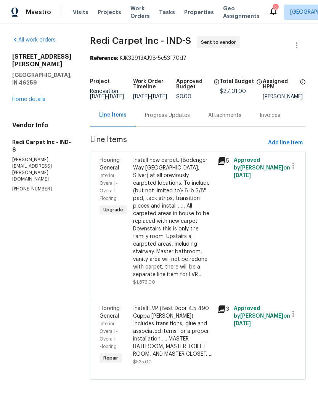
click at [159, 119] on div "Progress Updates" at bounding box center [167, 116] width 45 height 8
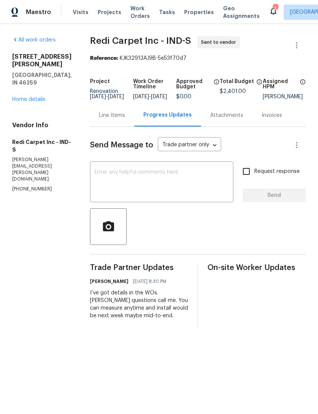
click at [105, 119] on div "Line Items" at bounding box center [112, 116] width 26 height 8
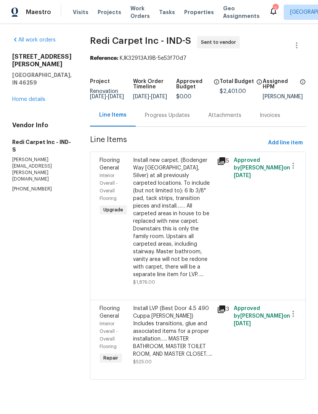
click at [22, 97] on link "Home details" at bounding box center [28, 99] width 33 height 5
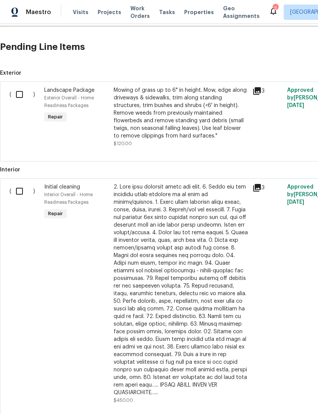
scroll to position [248, 0]
click at [18, 190] on input "checkbox" at bounding box center [22, 192] width 22 height 16
checkbox input "true"
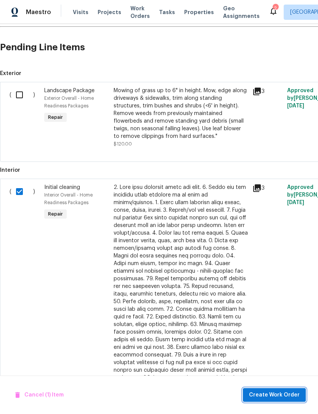
click at [283, 394] on span "Create Work Order" at bounding box center [274, 396] width 51 height 10
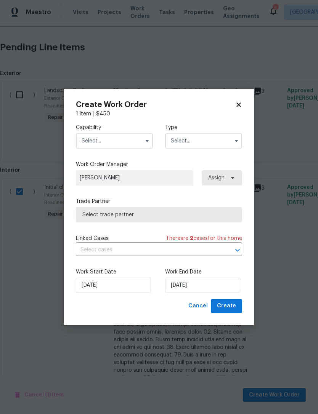
click at [87, 143] on input "text" at bounding box center [114, 140] width 77 height 15
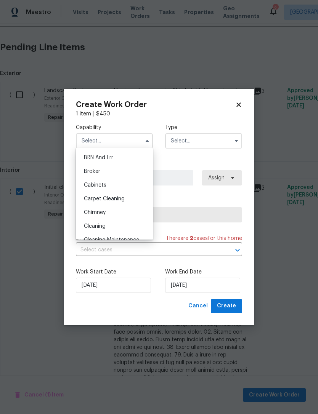
scroll to position [41, 0]
click at [85, 226] on span "Cleaning" at bounding box center [95, 225] width 22 height 5
type input "Cleaning"
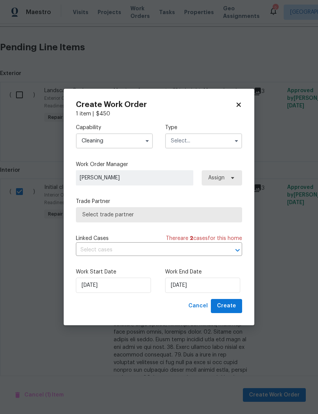
click at [209, 141] on input "text" at bounding box center [203, 140] width 77 height 15
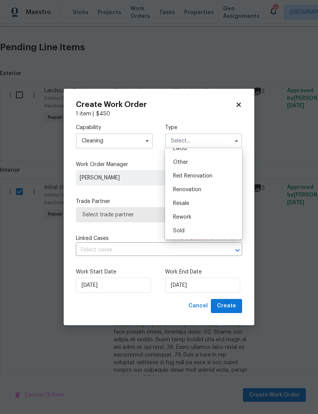
scroll to position [91, 0]
click at [218, 190] on div "Renovation" at bounding box center [203, 190] width 73 height 14
type input "Renovation"
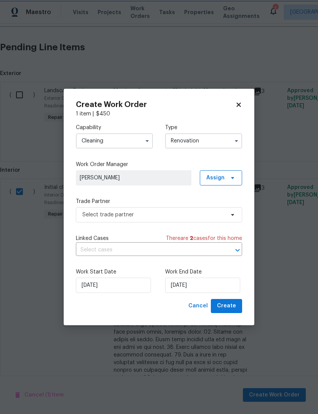
scroll to position [0, 0]
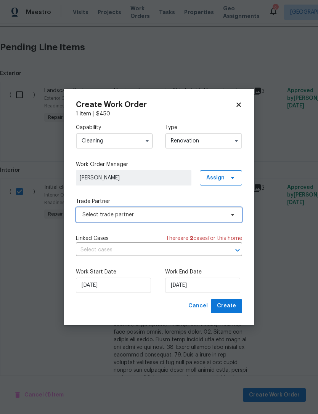
click at [89, 212] on span "Select trade partner" at bounding box center [153, 215] width 142 height 8
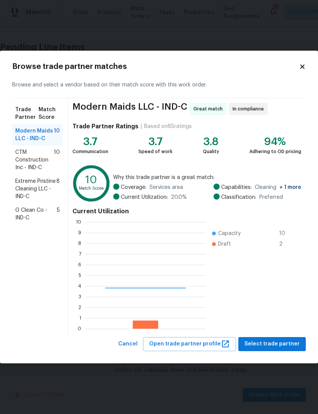
scroll to position [107, 121]
click at [27, 192] on span "Extreme Pristine Cleaning LLC - IND-C" at bounding box center [35, 189] width 41 height 23
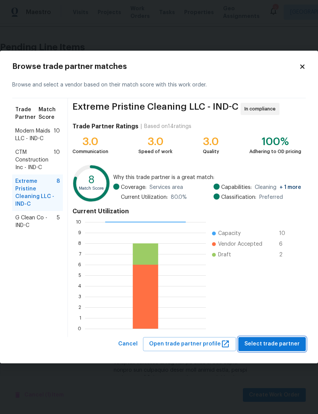
click at [284, 342] on span "Select trade partner" at bounding box center [271, 345] width 55 height 10
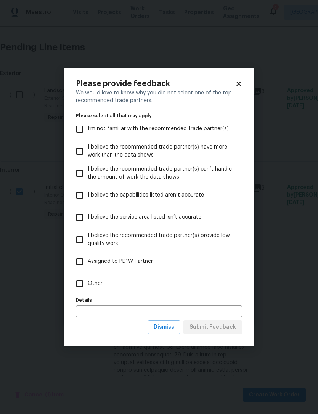
click at [76, 241] on input "I believe the recommended trade partner(s) provide low quality work" at bounding box center [80, 240] width 16 height 16
checkbox input "true"
click at [228, 327] on span "Submit Feedback" at bounding box center [212, 328] width 47 height 10
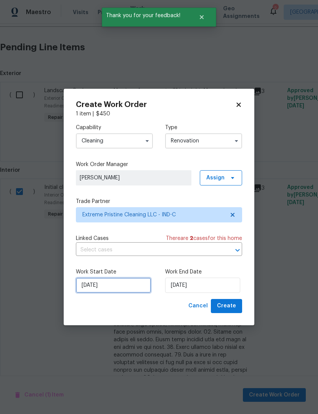
click at [105, 288] on input "[DATE]" at bounding box center [113, 285] width 75 height 15
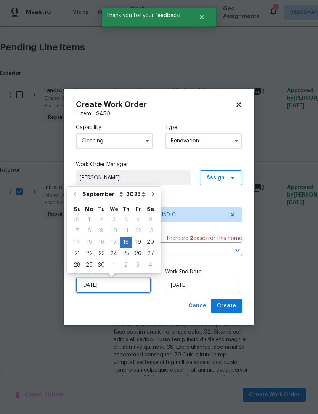
scroll to position [14, 0]
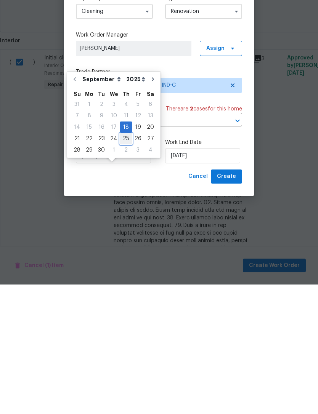
click at [122, 263] on div "25" at bounding box center [126, 268] width 12 height 11
type input "[DATE]"
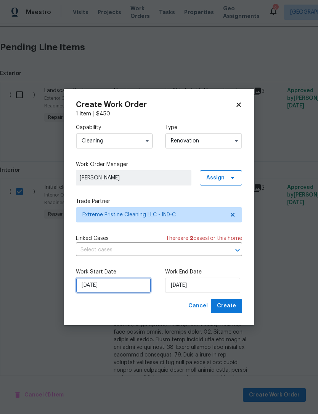
click at [86, 287] on input "[DATE]" at bounding box center [113, 285] width 75 height 15
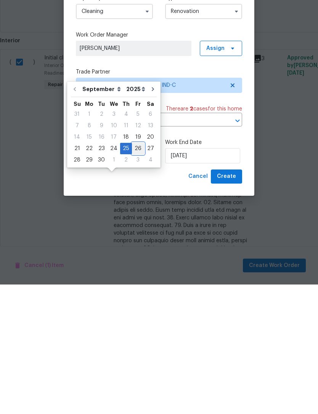
click at [134, 273] on div "26" at bounding box center [138, 278] width 12 height 11
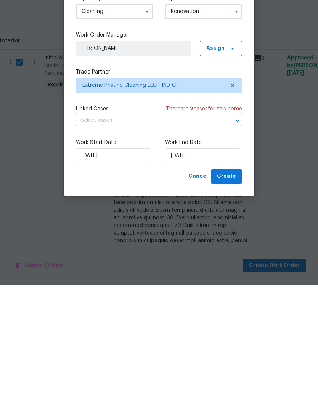
type input "[DATE]"
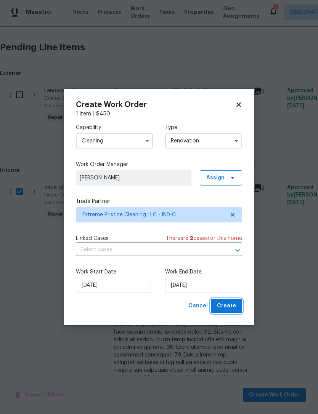
click at [239, 306] on button "Create" at bounding box center [226, 306] width 31 height 14
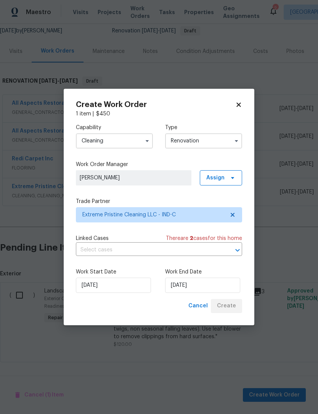
scroll to position [51, 0]
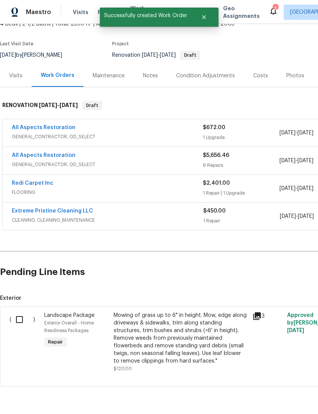
click at [22, 209] on link "Extreme Pristine Cleaning LLC" at bounding box center [52, 211] width 81 height 5
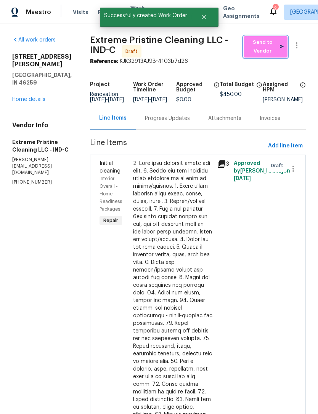
click at [273, 51] on span "Send to Vendor" at bounding box center [265, 47] width 36 height 18
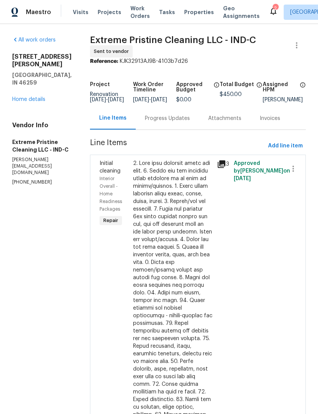
click at [190, 122] on div "Progress Updates" at bounding box center [167, 119] width 45 height 8
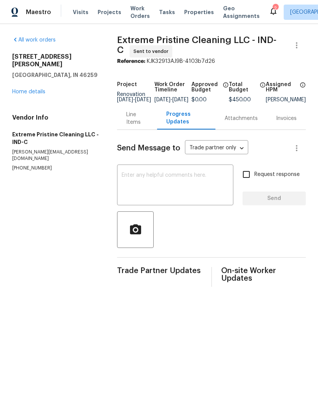
click at [125, 182] on textarea at bounding box center [175, 186] width 107 height 27
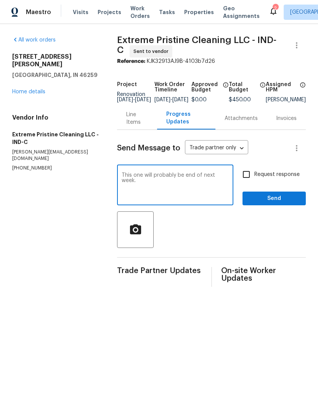
type textarea "This one will probably be end of next week."
click at [285, 204] on span "Send" at bounding box center [274, 199] width 51 height 10
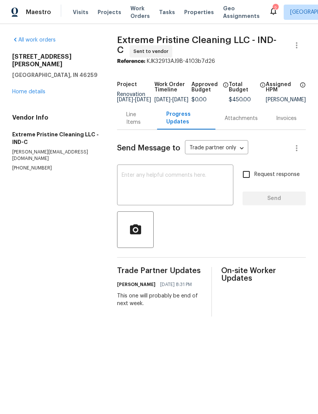
click at [24, 89] on link "Home details" at bounding box center [28, 91] width 33 height 5
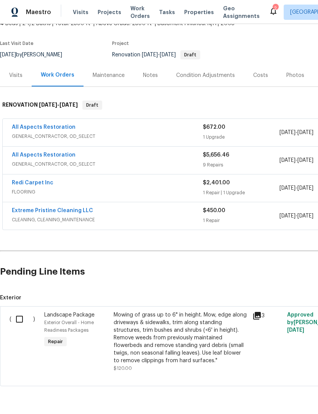
scroll to position [51, 0]
click at [20, 322] on input "checkbox" at bounding box center [22, 320] width 22 height 16
checkbox input "true"
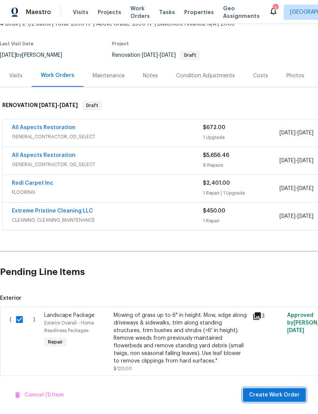
click at [286, 395] on span "Create Work Order" at bounding box center [274, 396] width 51 height 10
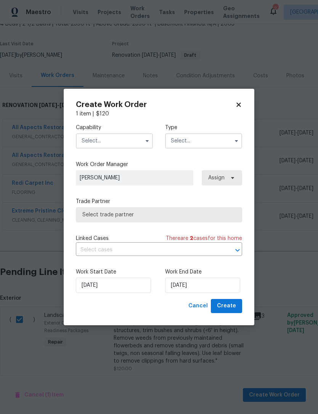
click at [89, 216] on span "Select trade partner" at bounding box center [158, 215] width 153 height 8
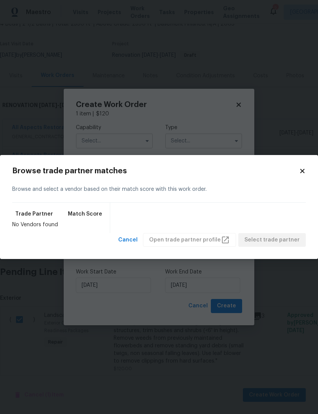
click at [295, 175] on div "Browse trade partner matches Browse and select a vendor based on their match sc…" at bounding box center [159, 207] width 294 height 80
click at [300, 171] on icon at bounding box center [302, 171] width 7 height 7
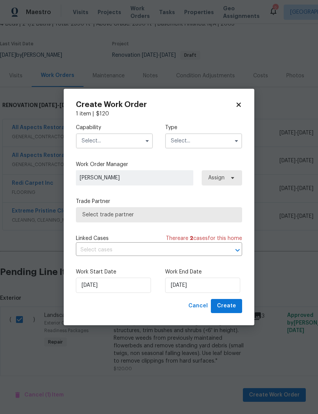
click at [90, 138] on input "text" at bounding box center [114, 140] width 77 height 15
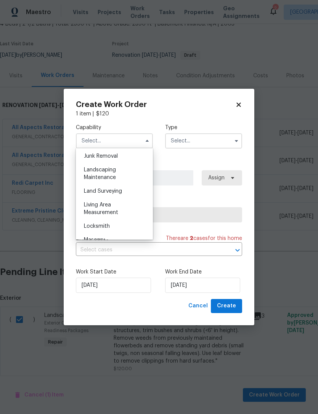
scroll to position [489, 0]
click at [85, 173] on div "Landscaping Maintenance" at bounding box center [114, 173] width 73 height 21
type input "Landscaping Maintenance"
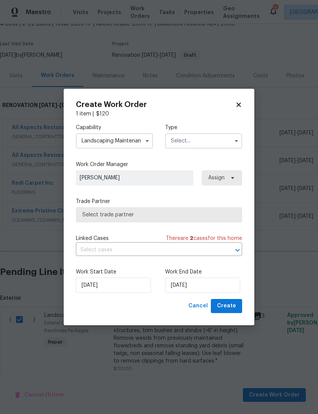
click at [215, 142] on input "text" at bounding box center [203, 140] width 77 height 15
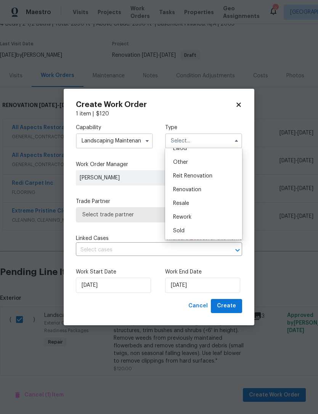
scroll to position [91, 0]
click at [218, 189] on div "Renovation" at bounding box center [203, 190] width 73 height 14
type input "Renovation"
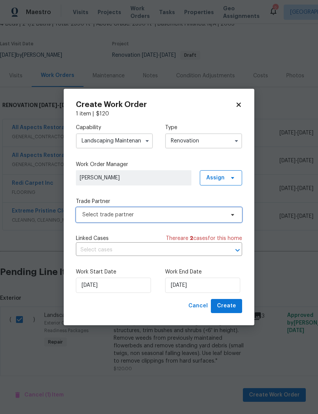
click at [87, 217] on span "Select trade partner" at bounding box center [153, 215] width 142 height 8
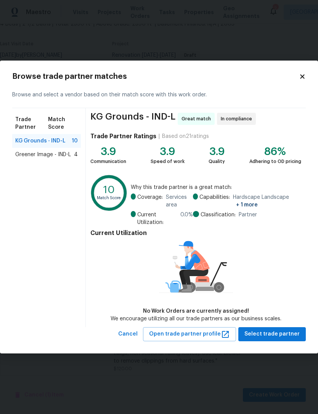
click at [27, 142] on span "KG Grounds - IND-L" at bounding box center [40, 141] width 50 height 8
click at [284, 335] on span "Select trade partner" at bounding box center [271, 335] width 55 height 10
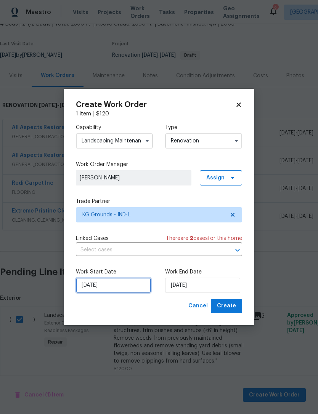
click at [98, 290] on input "[DATE]" at bounding box center [113, 285] width 75 height 15
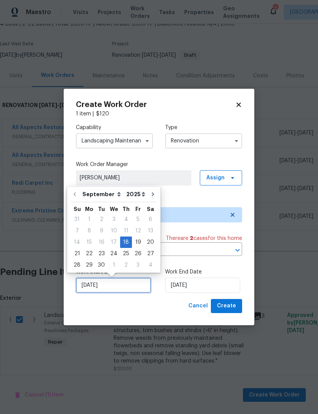
scroll to position [14, 0]
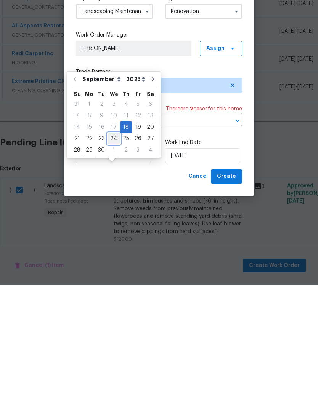
click at [109, 263] on div "24" at bounding box center [113, 268] width 13 height 11
type input "[DATE]"
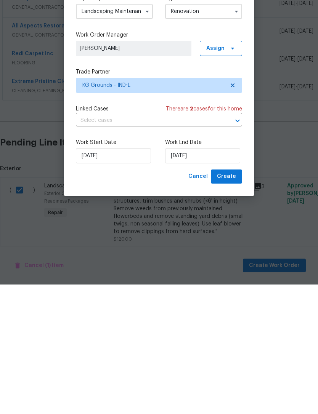
scroll to position [24, 0]
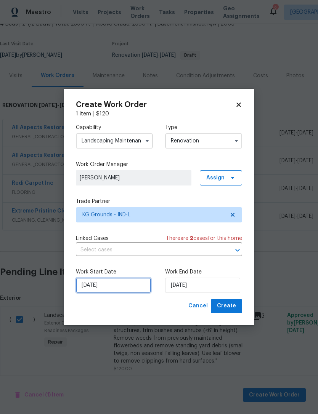
click at [93, 286] on input "[DATE]" at bounding box center [113, 285] width 75 height 15
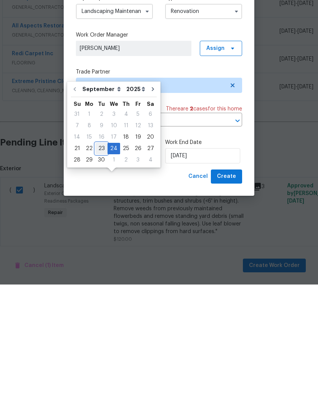
click at [98, 273] on div "23" at bounding box center [101, 278] width 12 height 11
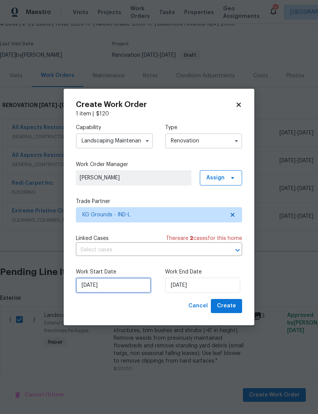
click at [88, 285] on input "[DATE]" at bounding box center [113, 285] width 75 height 15
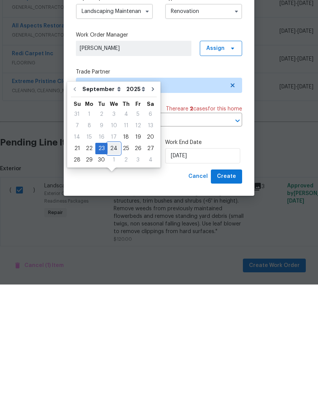
click at [111, 273] on div "24" at bounding box center [113, 278] width 13 height 11
type input "[DATE]"
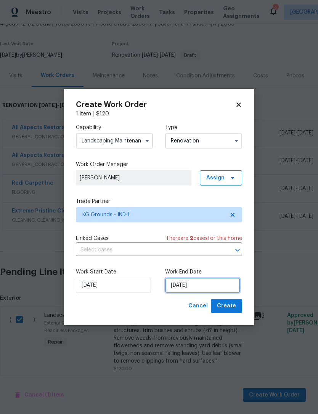
click at [216, 286] on input "[DATE]" at bounding box center [202, 285] width 75 height 15
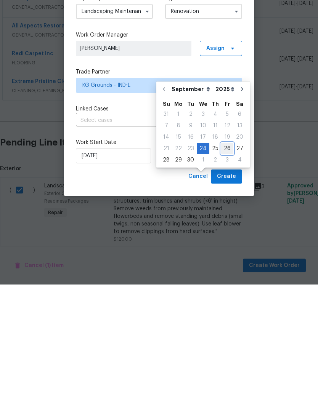
click at [226, 273] on div "26" at bounding box center [227, 278] width 12 height 11
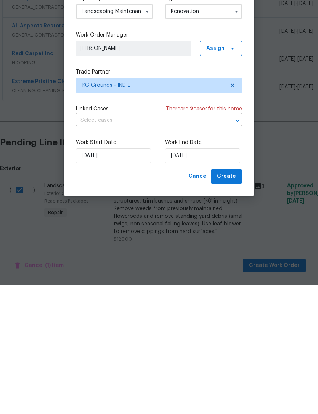
type input "[DATE]"
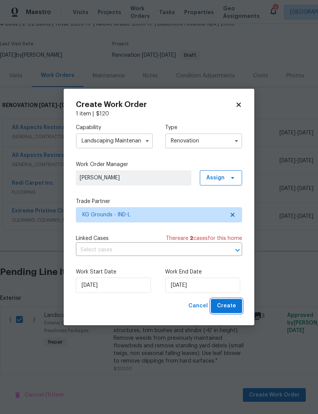
click at [238, 308] on button "Create" at bounding box center [226, 306] width 31 height 14
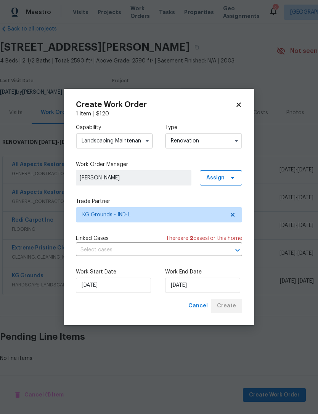
scroll to position [0, 0]
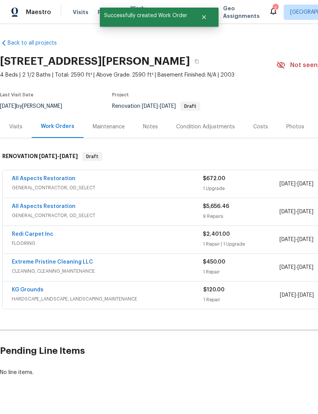
click at [41, 295] on span "HARDSCAPE_LANDSCAPE, LANDSCAPING_MAINTENANCE" at bounding box center [107, 299] width 191 height 8
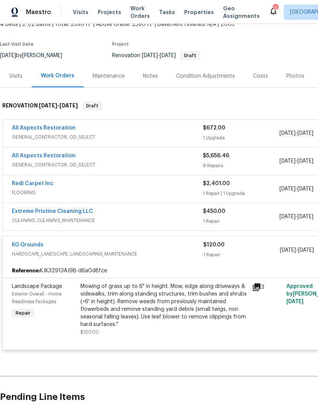
scroll to position [50, 0]
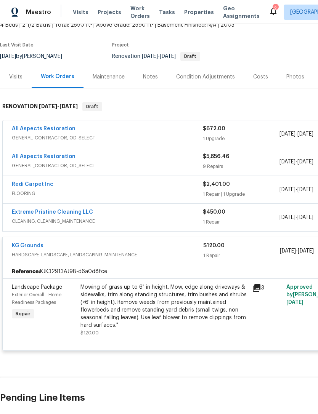
click at [64, 251] on span "HARDSCAPE_LANDSCAPE, LANDSCAPING_MAINTENANCE" at bounding box center [107, 255] width 191 height 8
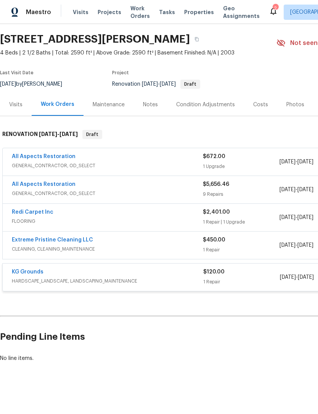
scroll to position [0, 0]
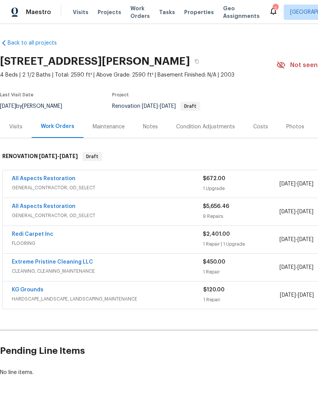
click at [26, 287] on link "KG Grounds" at bounding box center [28, 289] width 32 height 5
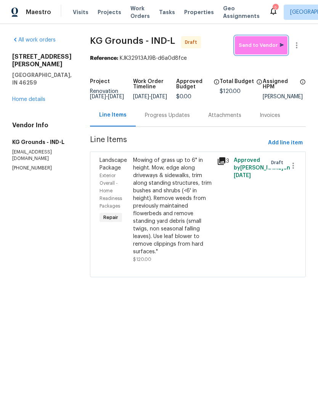
click at [266, 47] on span "Send to Vendor" at bounding box center [261, 45] width 45 height 9
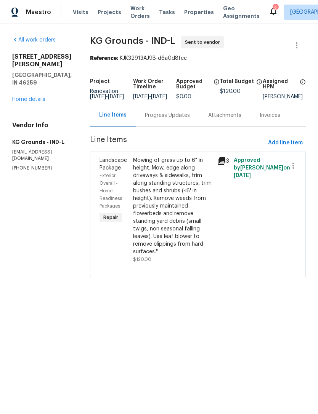
click at [155, 119] on div "Progress Updates" at bounding box center [167, 116] width 45 height 8
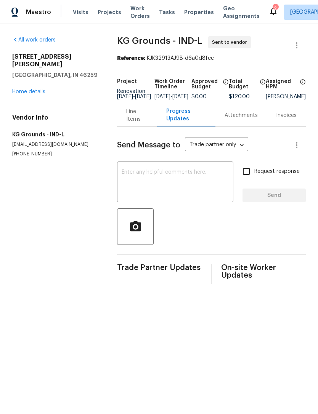
click at [122, 173] on div "x ​" at bounding box center [175, 183] width 116 height 39
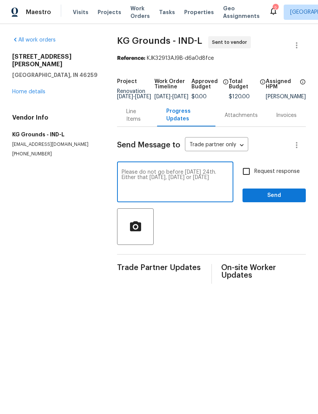
click at [123, 176] on textarea "Please do not go before [DATE] 24th. Either that [DATE], [DATE] or [DATE]" at bounding box center [175, 183] width 107 height 27
click at [122, 176] on textarea "Please do not go before [DATE] 24th. Either that [DATE], [DATE] or [DATE]" at bounding box center [175, 183] width 107 height 27
type textarea "[DATE] or Thu 24th / 25th please."
click at [289, 200] on span "Send" at bounding box center [274, 196] width 51 height 10
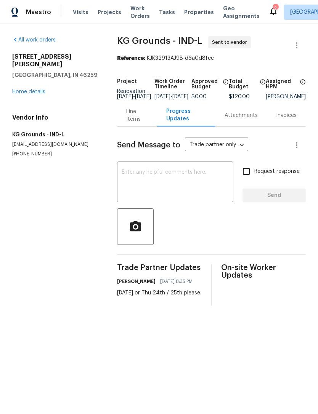
click at [24, 89] on link "Home details" at bounding box center [28, 91] width 33 height 5
